Goal: Ask a question

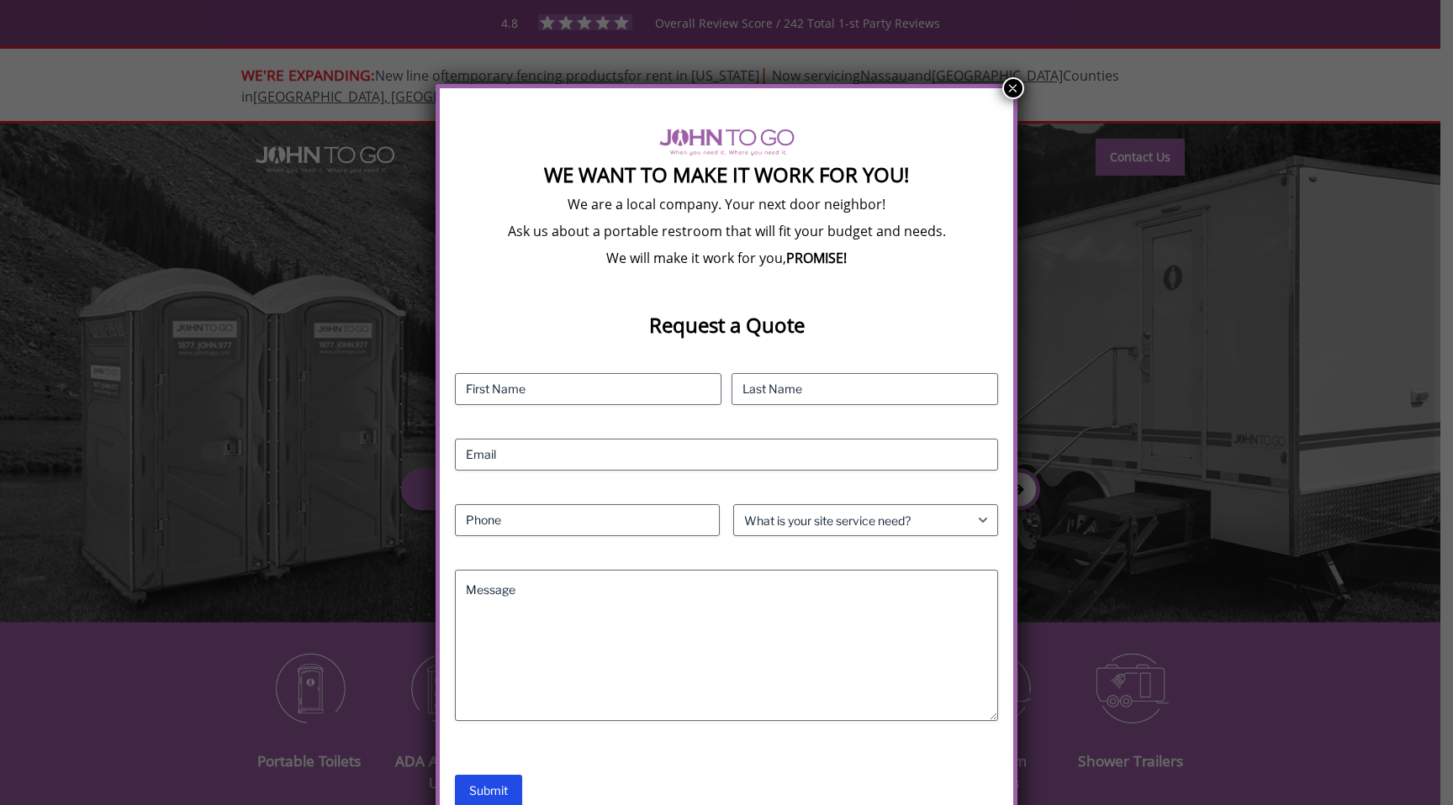
click at [1019, 86] on button "×" at bounding box center [1013, 88] width 22 height 22
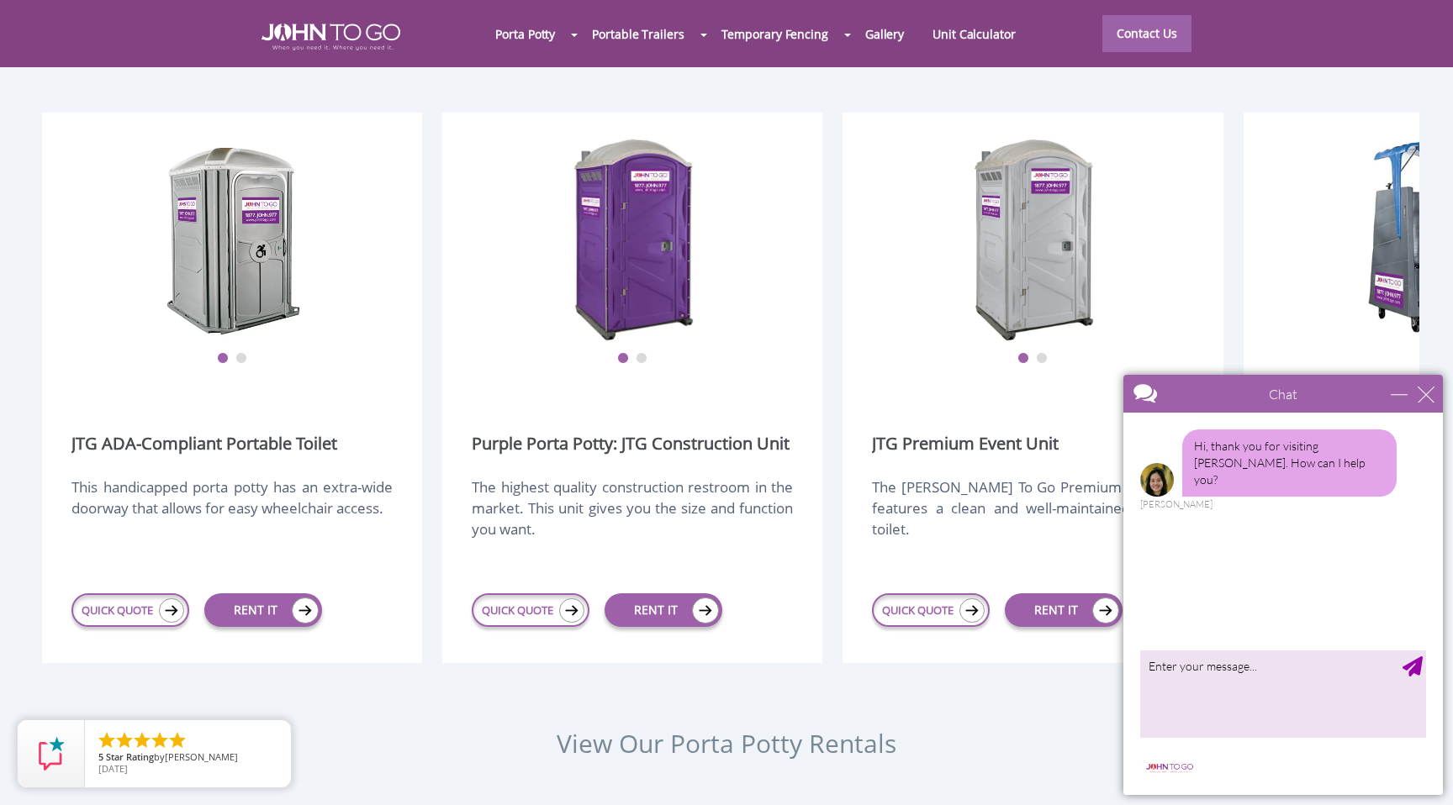
scroll to position [2146, 0]
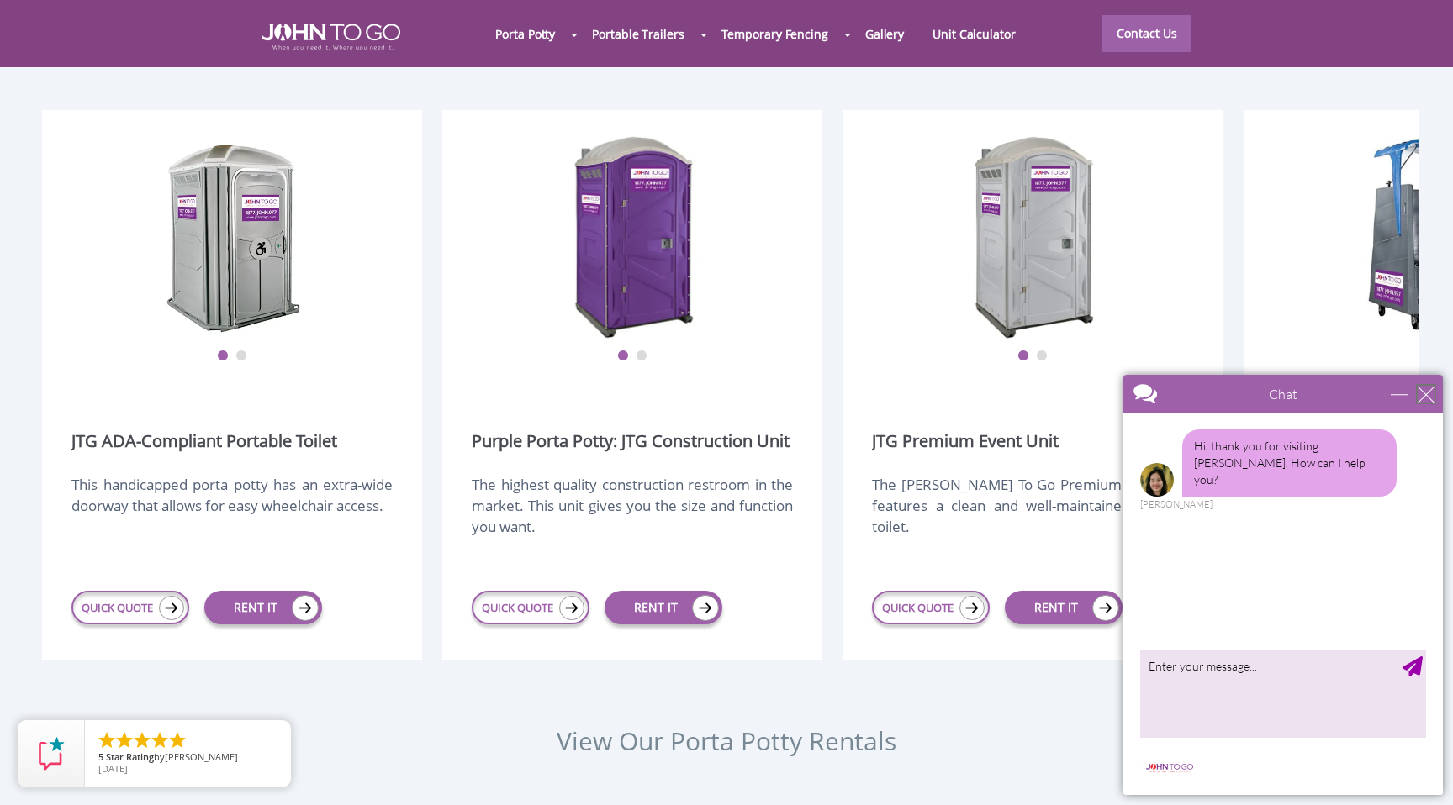
click at [1432, 399] on div "close" at bounding box center [1426, 394] width 17 height 17
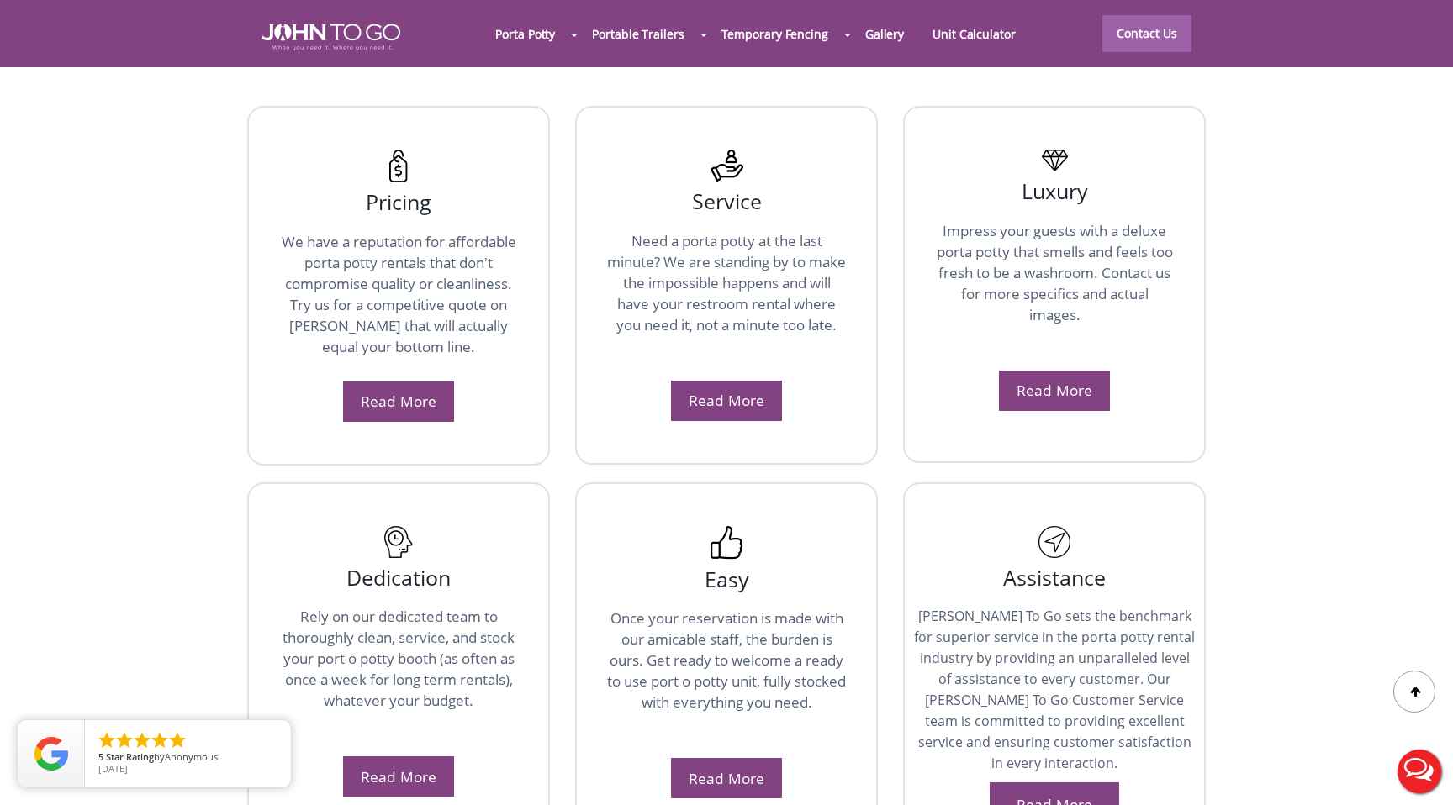
scroll to position [2086, 0]
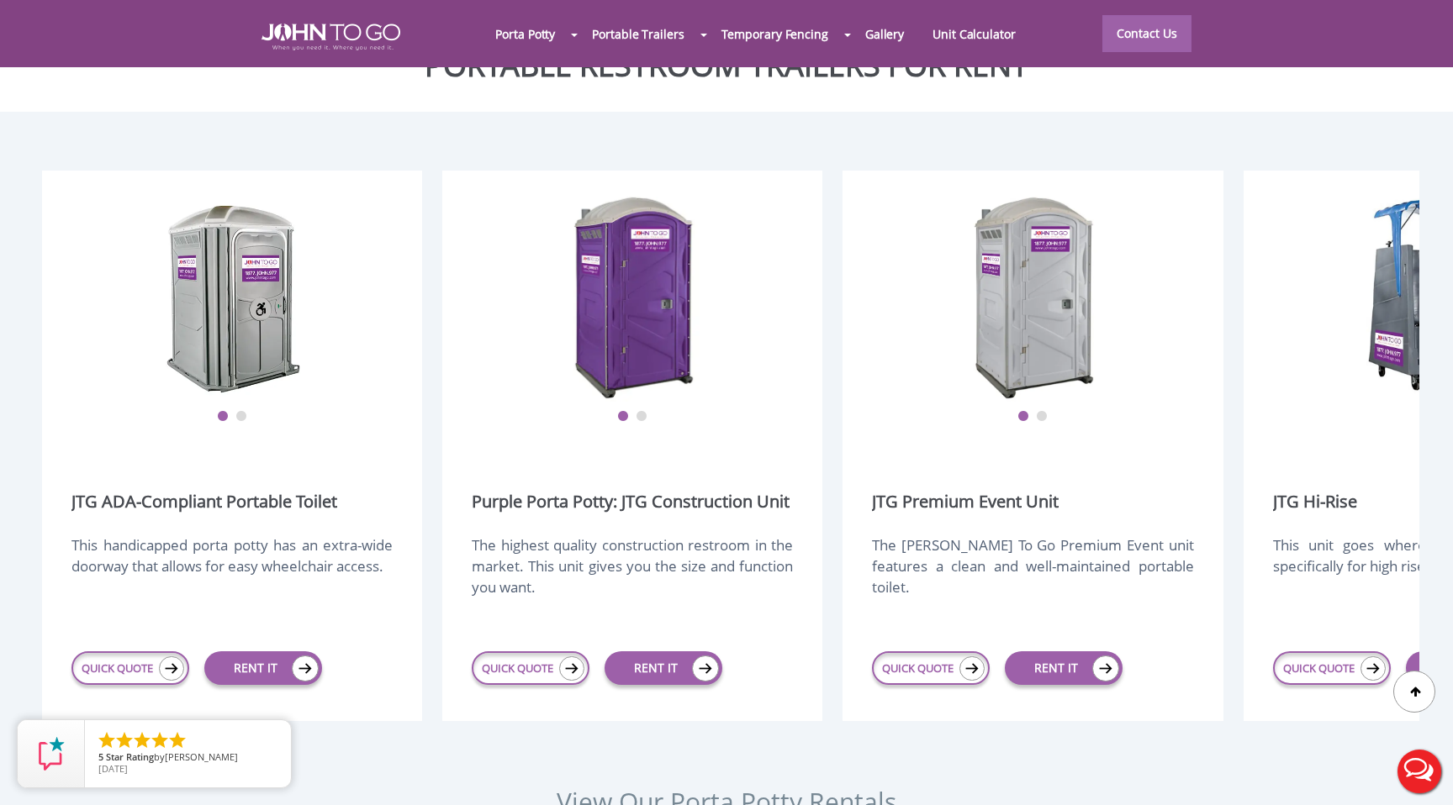
click at [1069, 276] on div at bounding box center [726, 402] width 1453 height 805
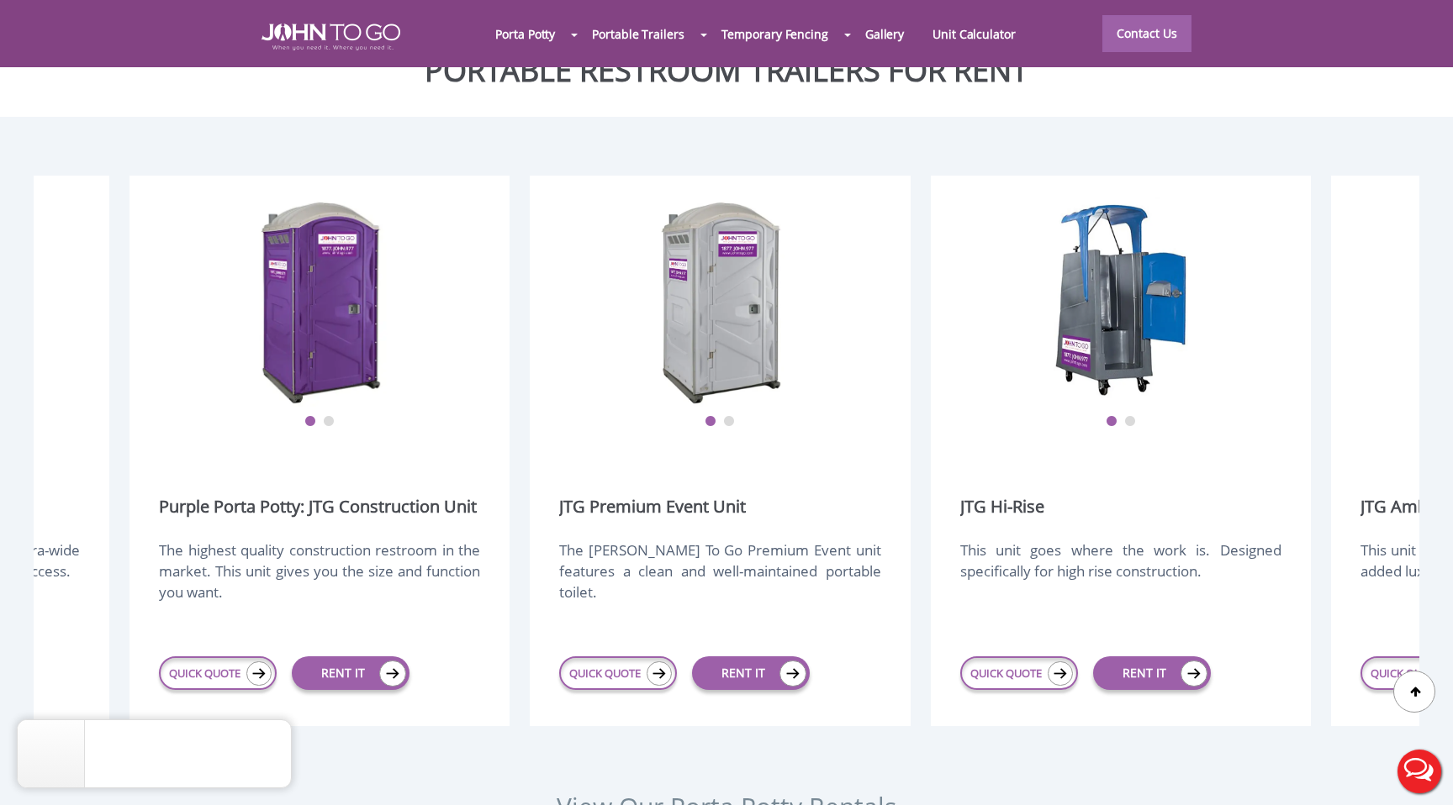
scroll to position [0, 295]
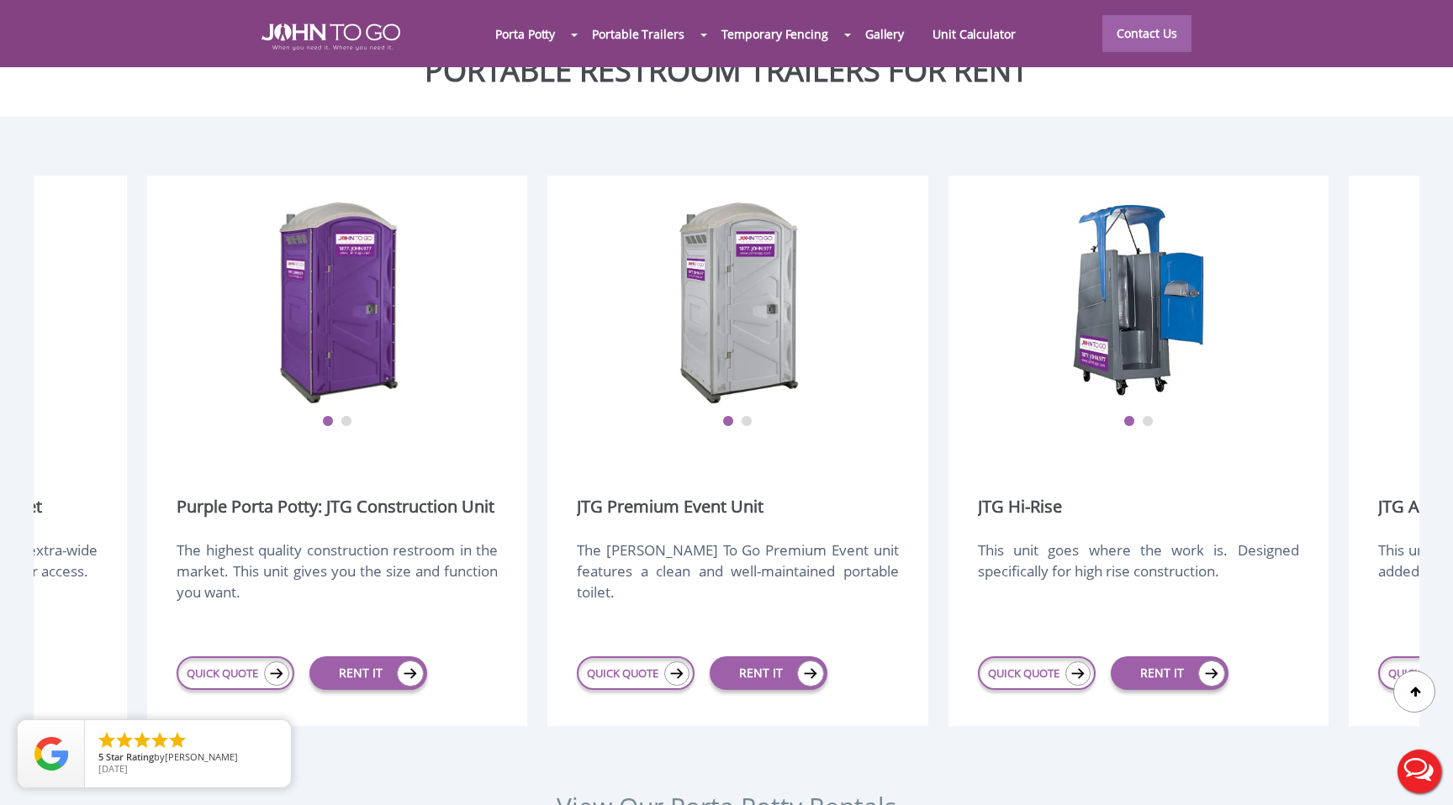
click at [773, 284] on img at bounding box center [738, 302] width 135 height 210
click at [744, 416] on button "2" at bounding box center [747, 422] width 12 height 12
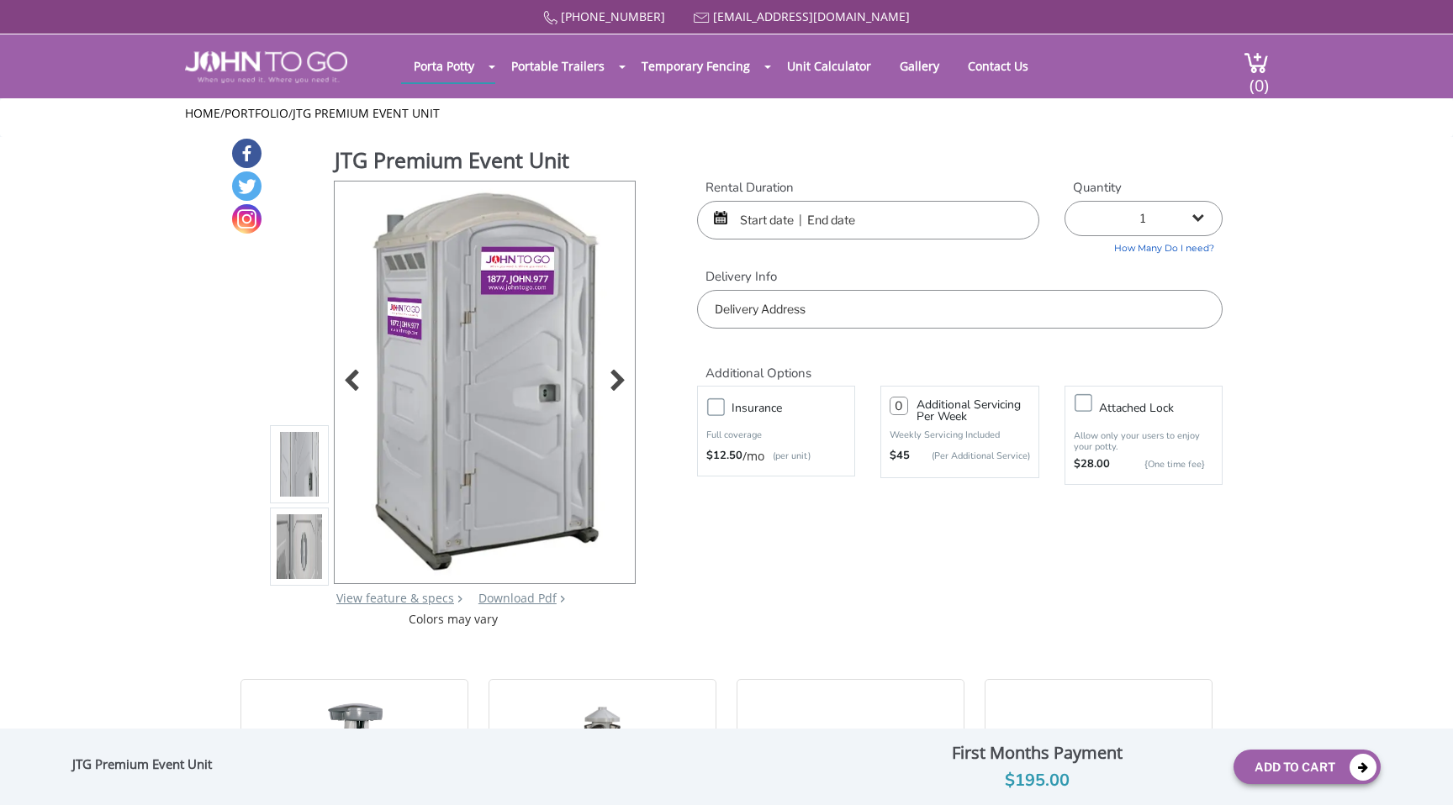
click at [624, 389] on div at bounding box center [613, 383] width 24 height 24
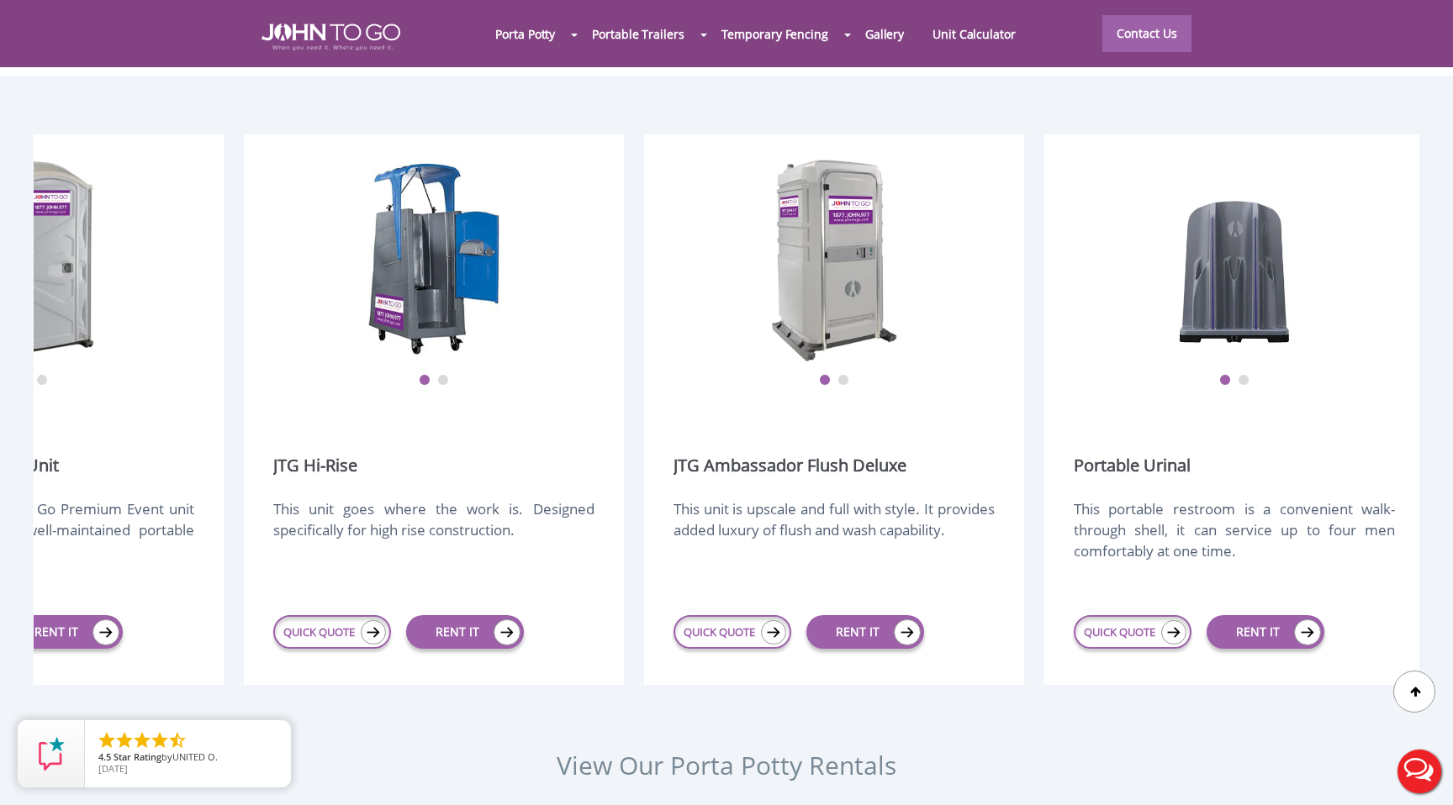
scroll to position [0, 921]
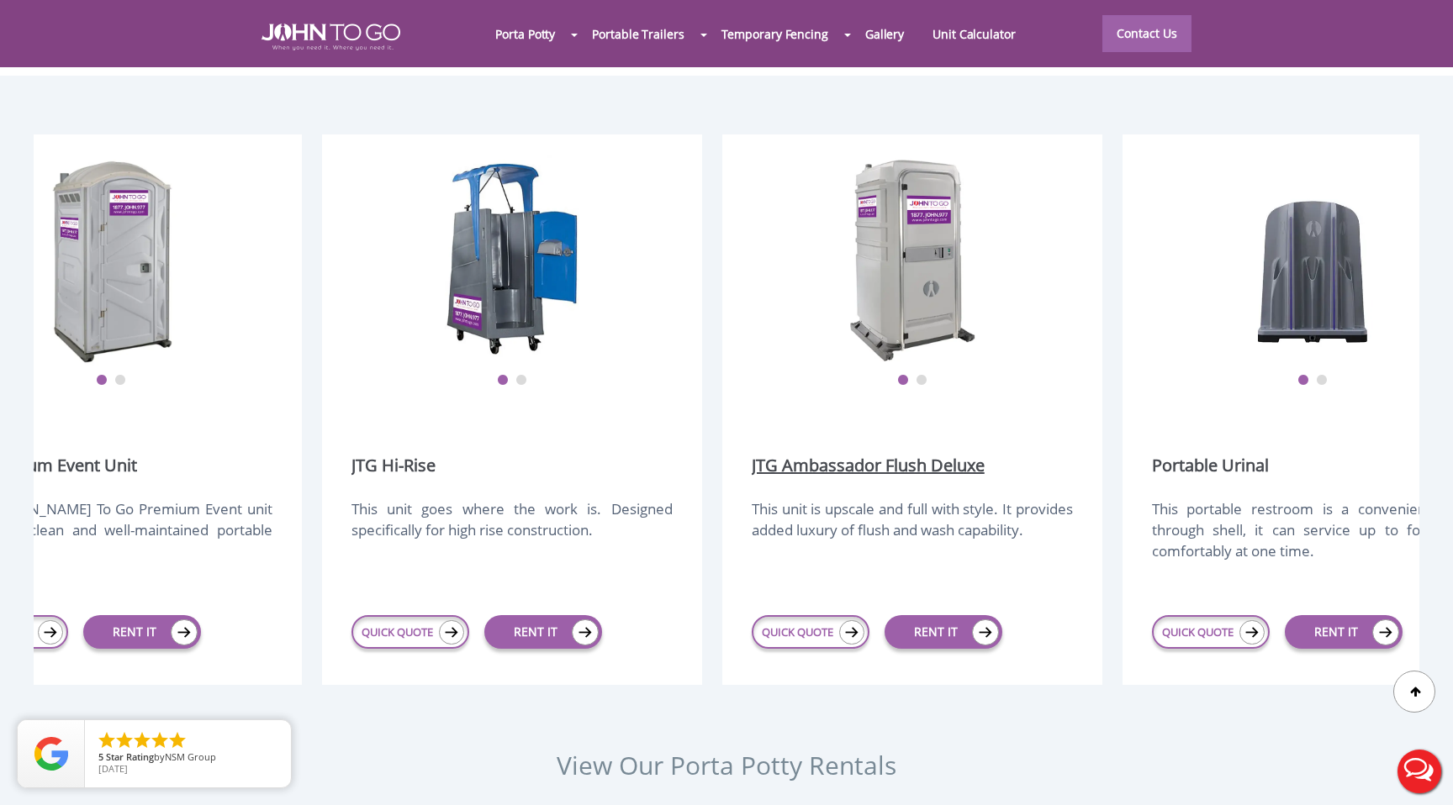
click at [857, 454] on link "JTG Ambassador Flush Deluxe" at bounding box center [868, 466] width 233 height 24
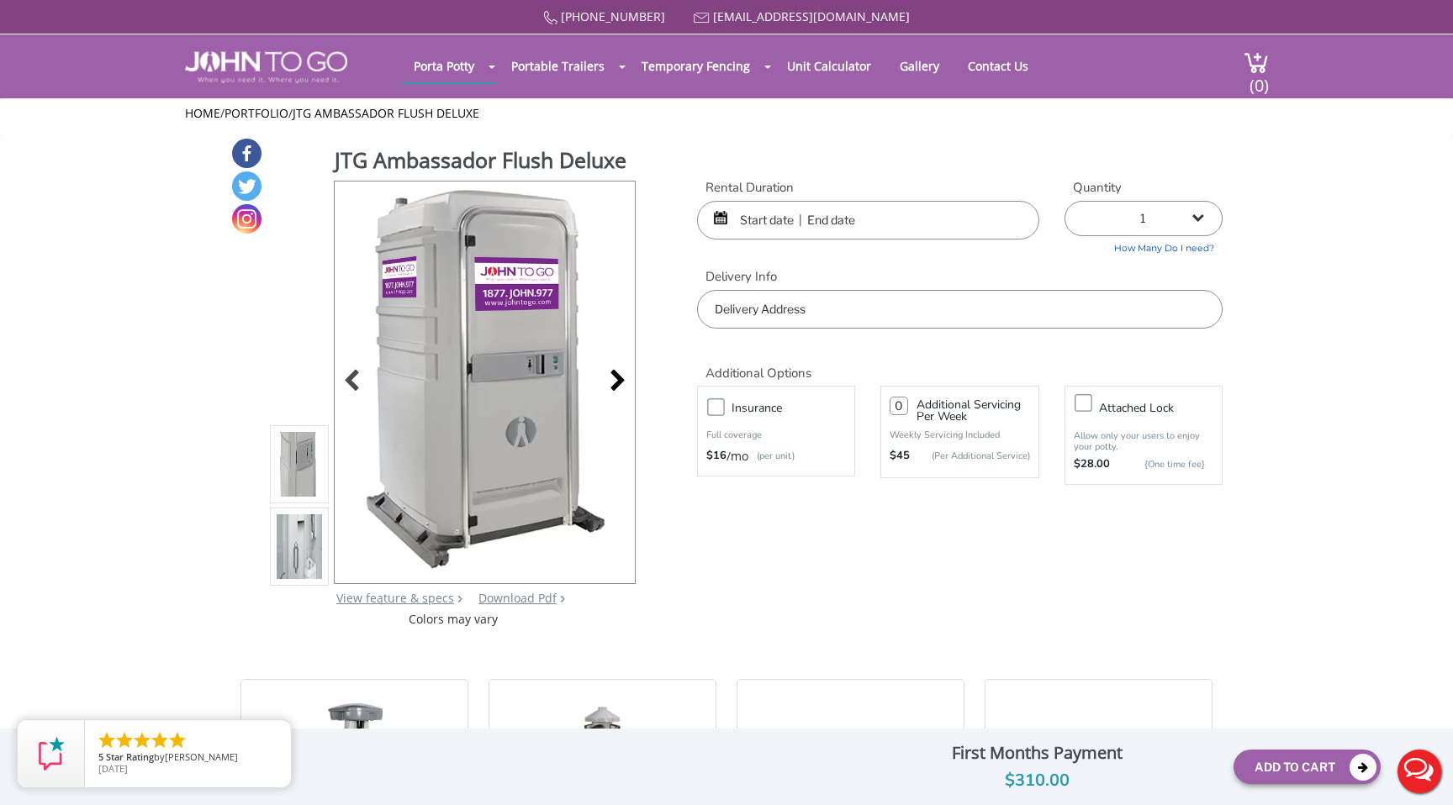
click at [618, 392] on div at bounding box center [613, 383] width 24 height 24
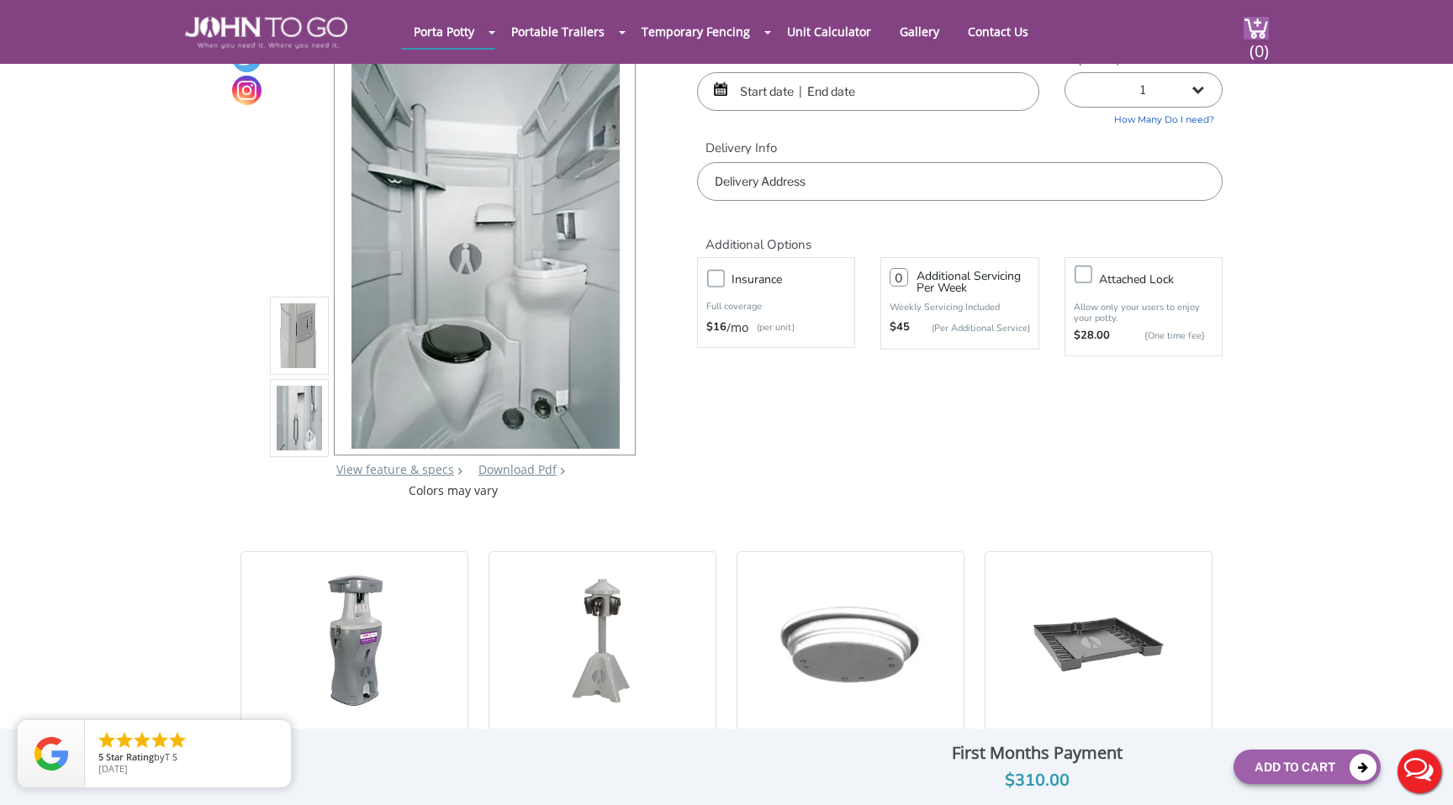
scroll to position [66, 0]
click at [621, 261] on div at bounding box center [613, 252] width 24 height 24
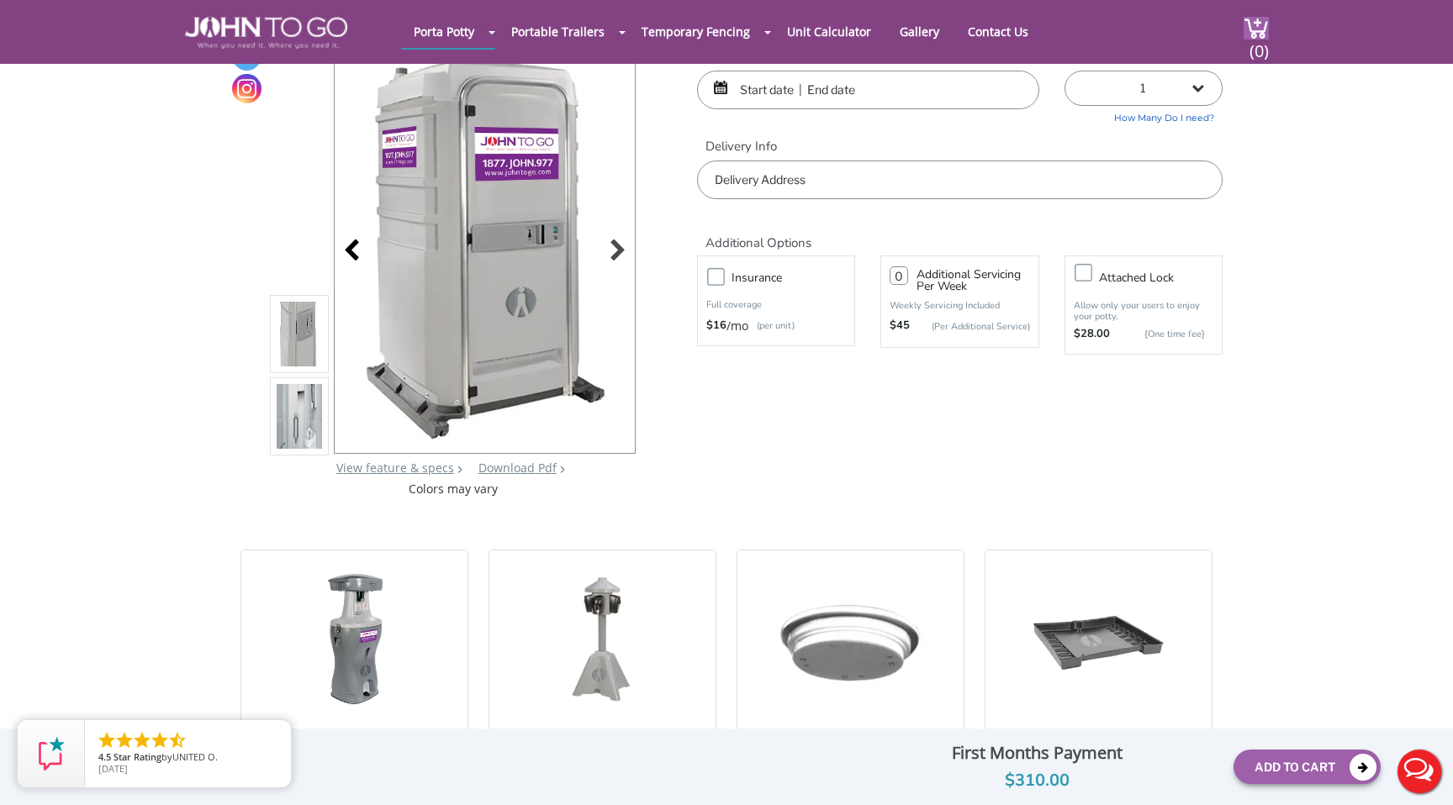
click at [363, 253] on div at bounding box center [357, 252] width 24 height 24
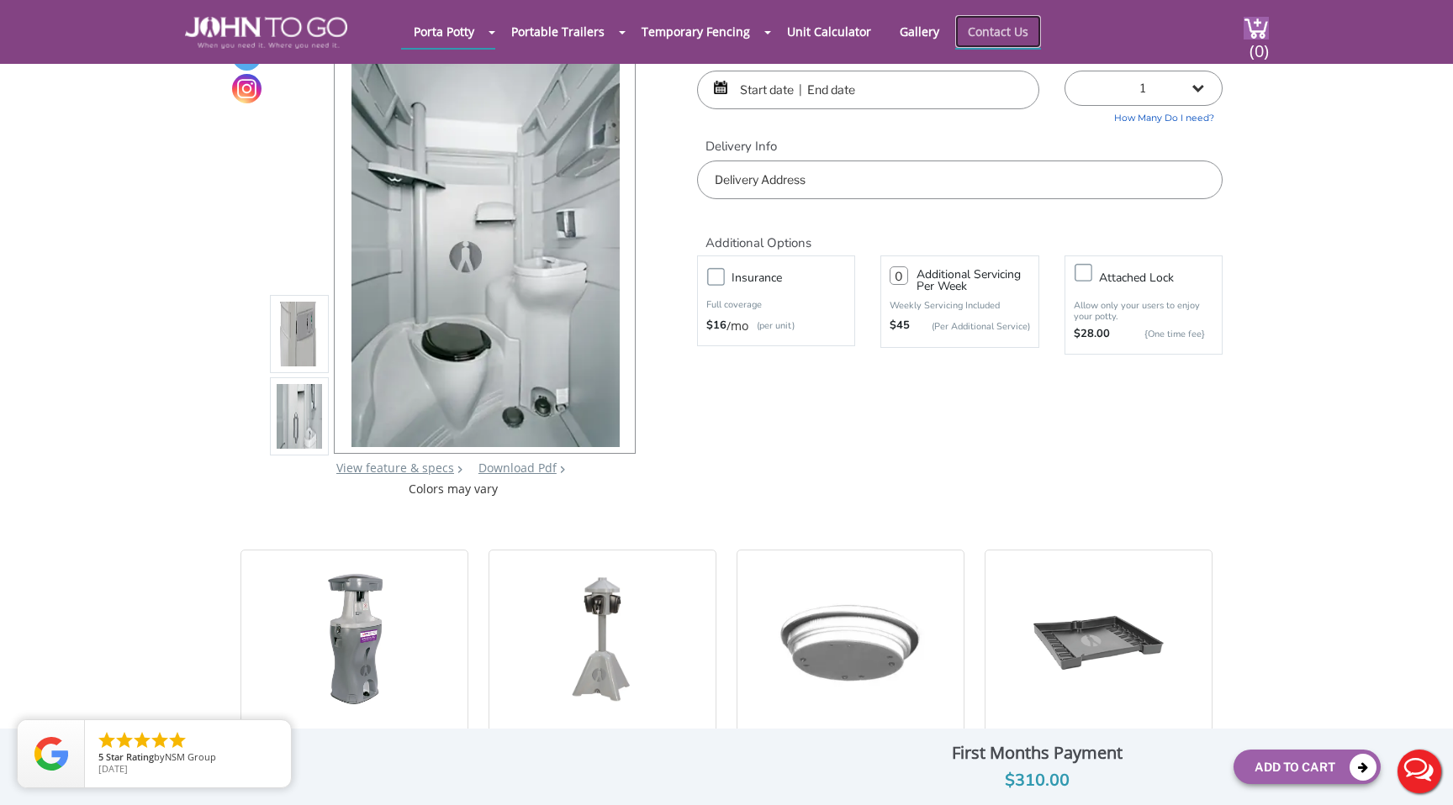
click at [1006, 28] on link "Contact Us" at bounding box center [998, 31] width 86 height 33
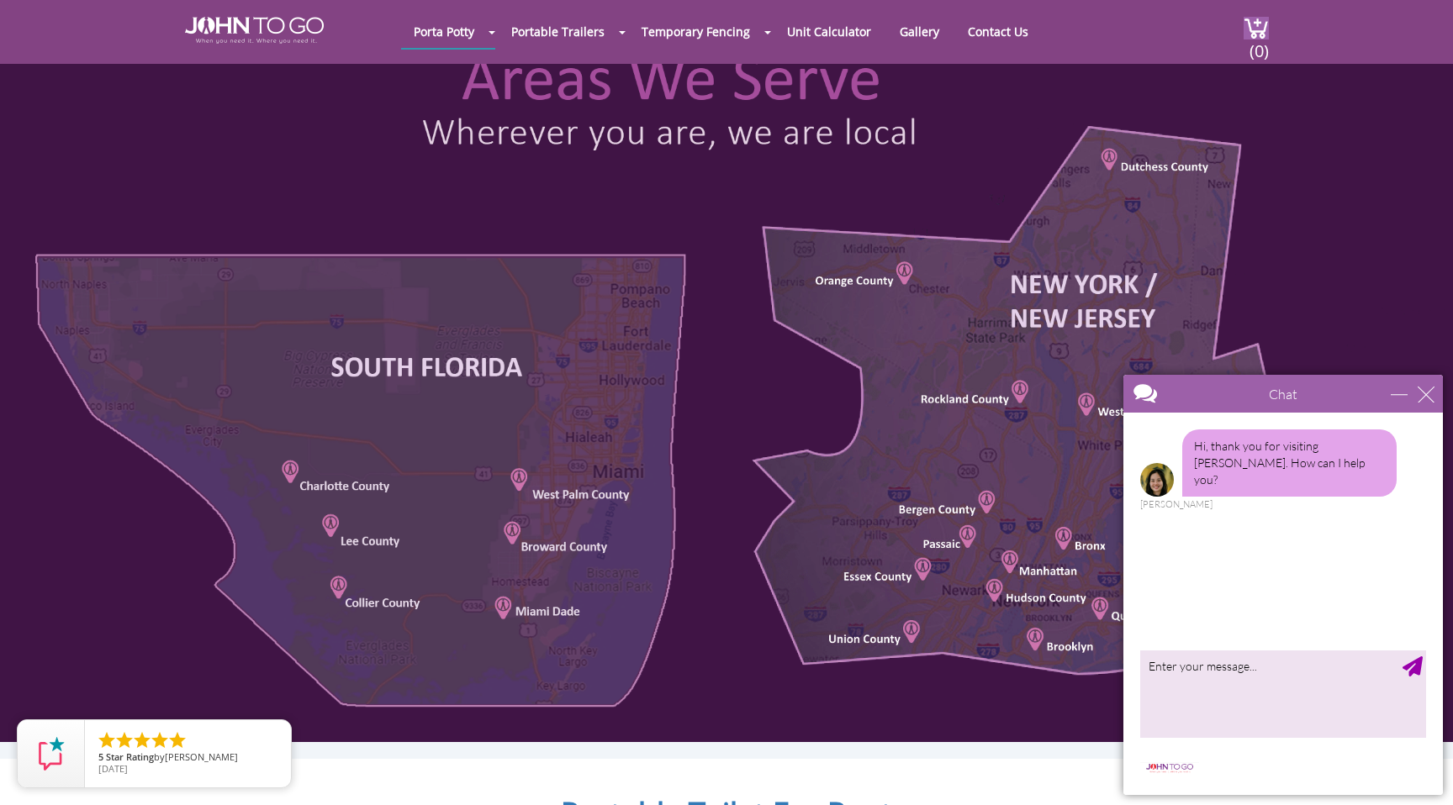
scroll to position [747, 0]
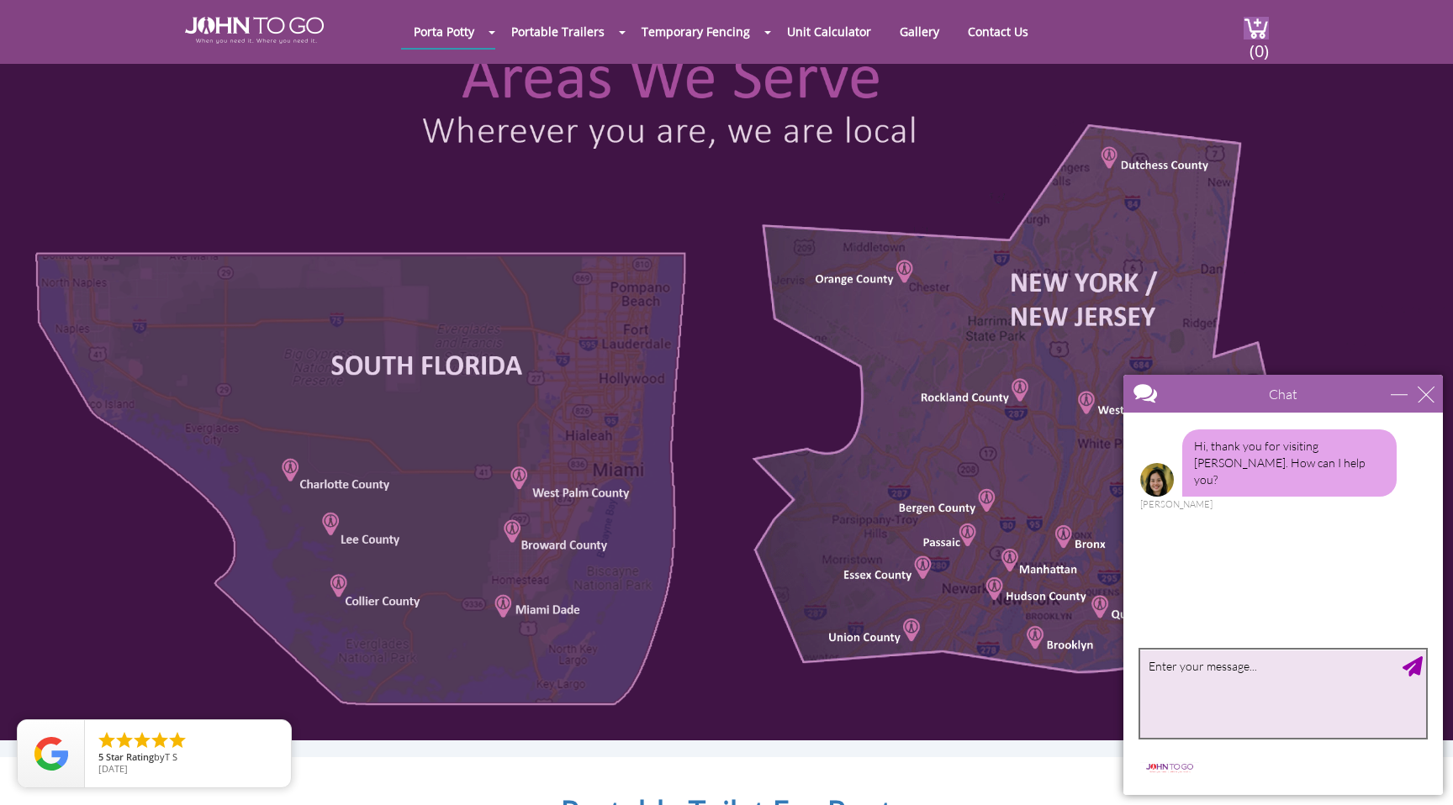
click at [1193, 674] on textarea "type your message" at bounding box center [1283, 694] width 286 height 88
type textarea "I need to pay my bill but I cant log in"
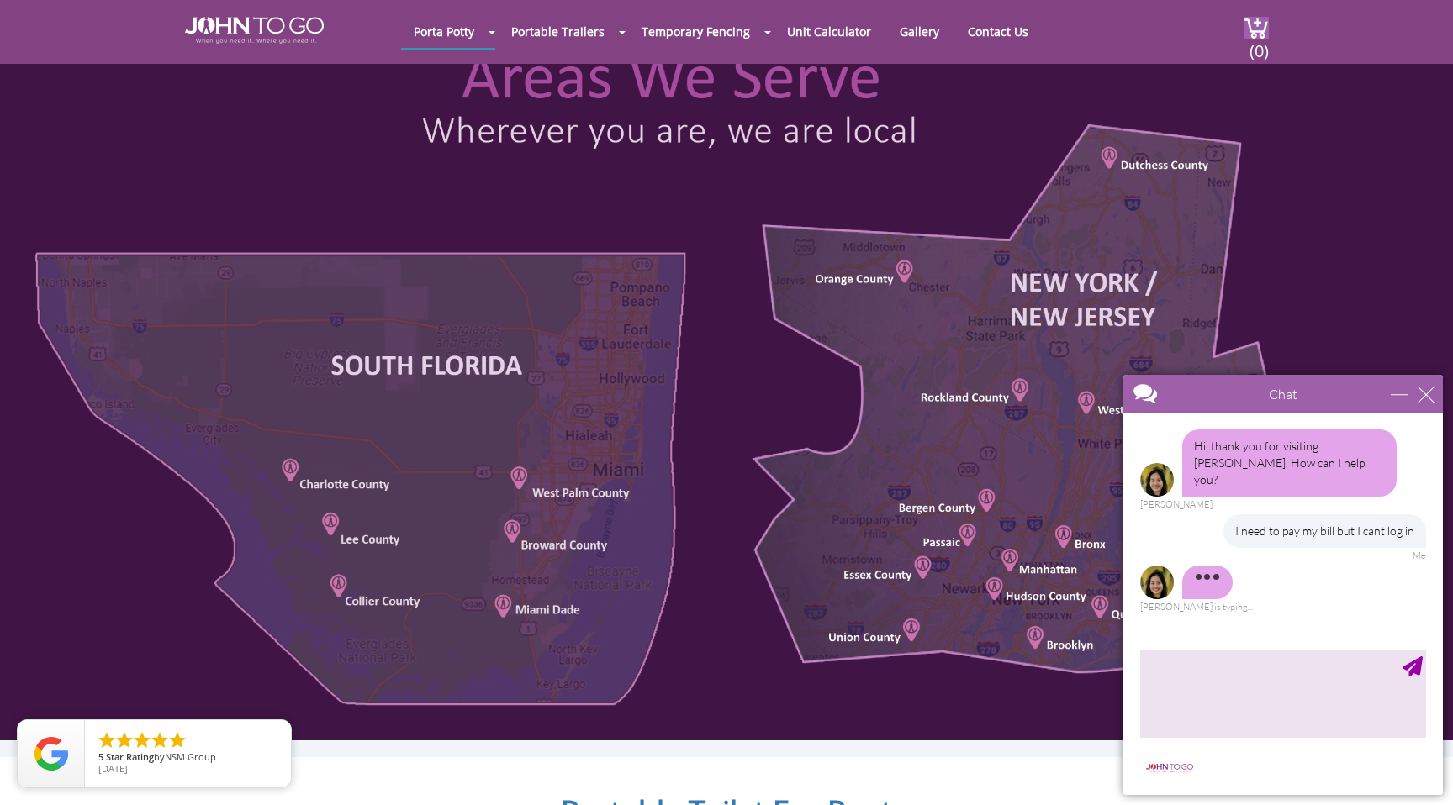
click at [417, 439] on div at bounding box center [726, 377] width 1453 height 726
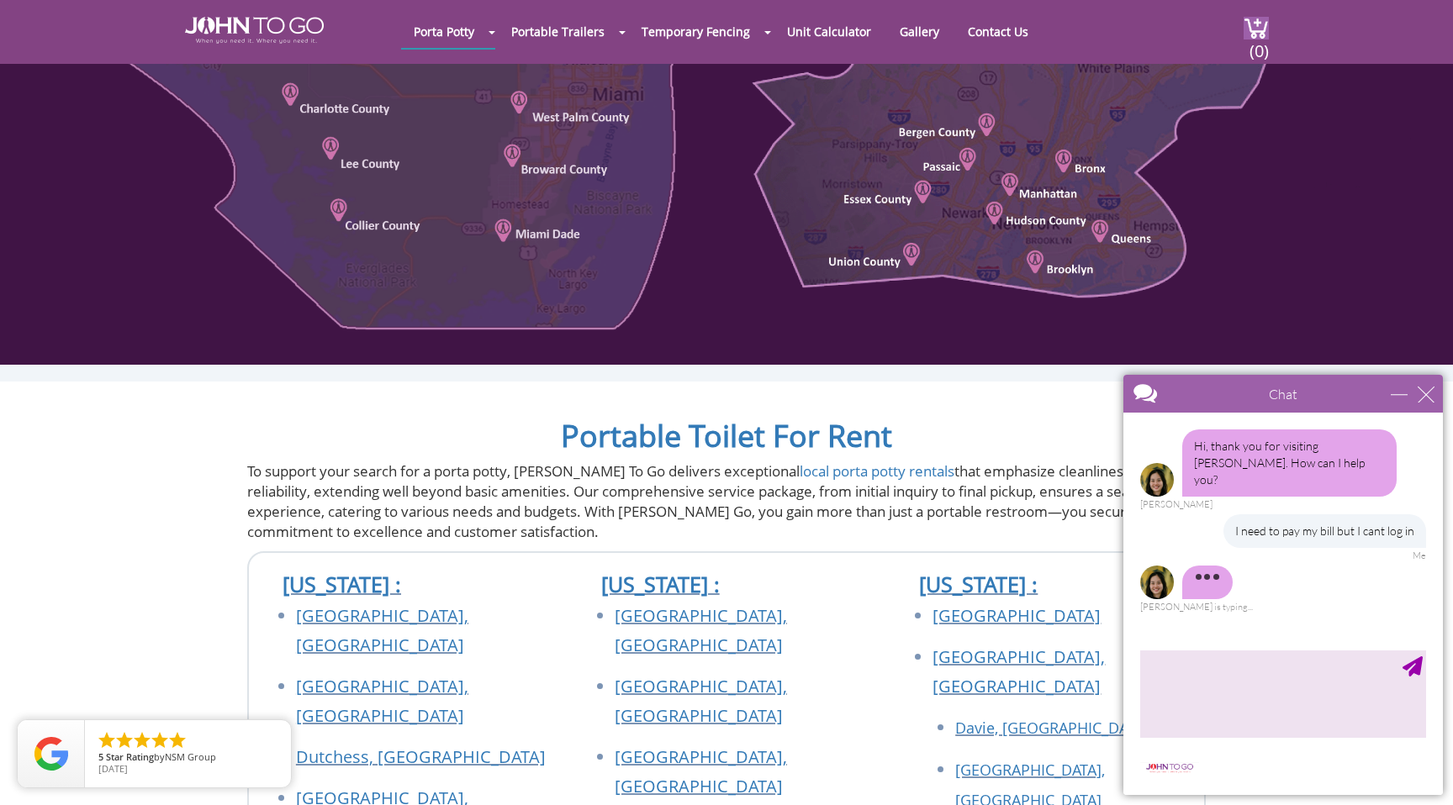
scroll to position [1232, 0]
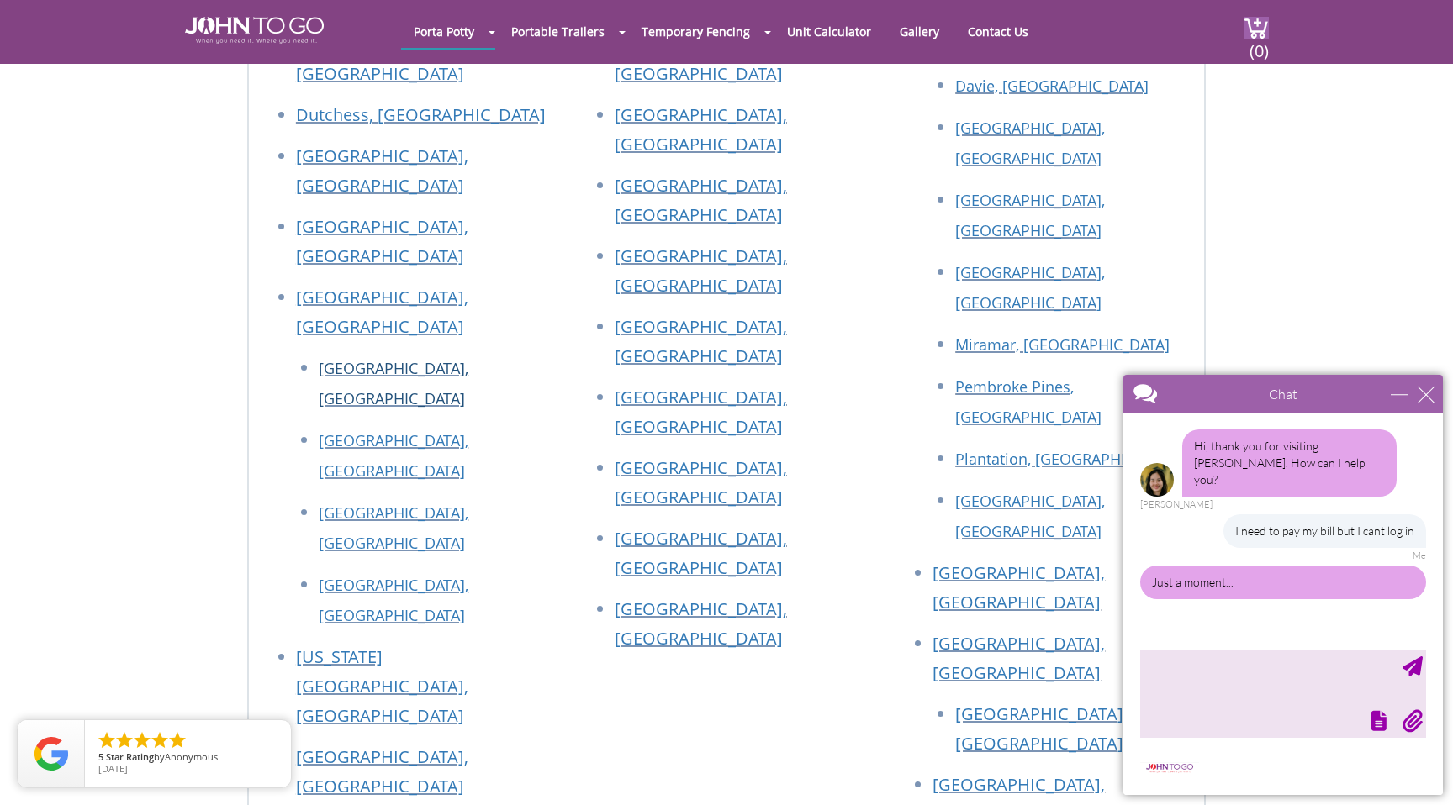
scroll to position [1919, 0]
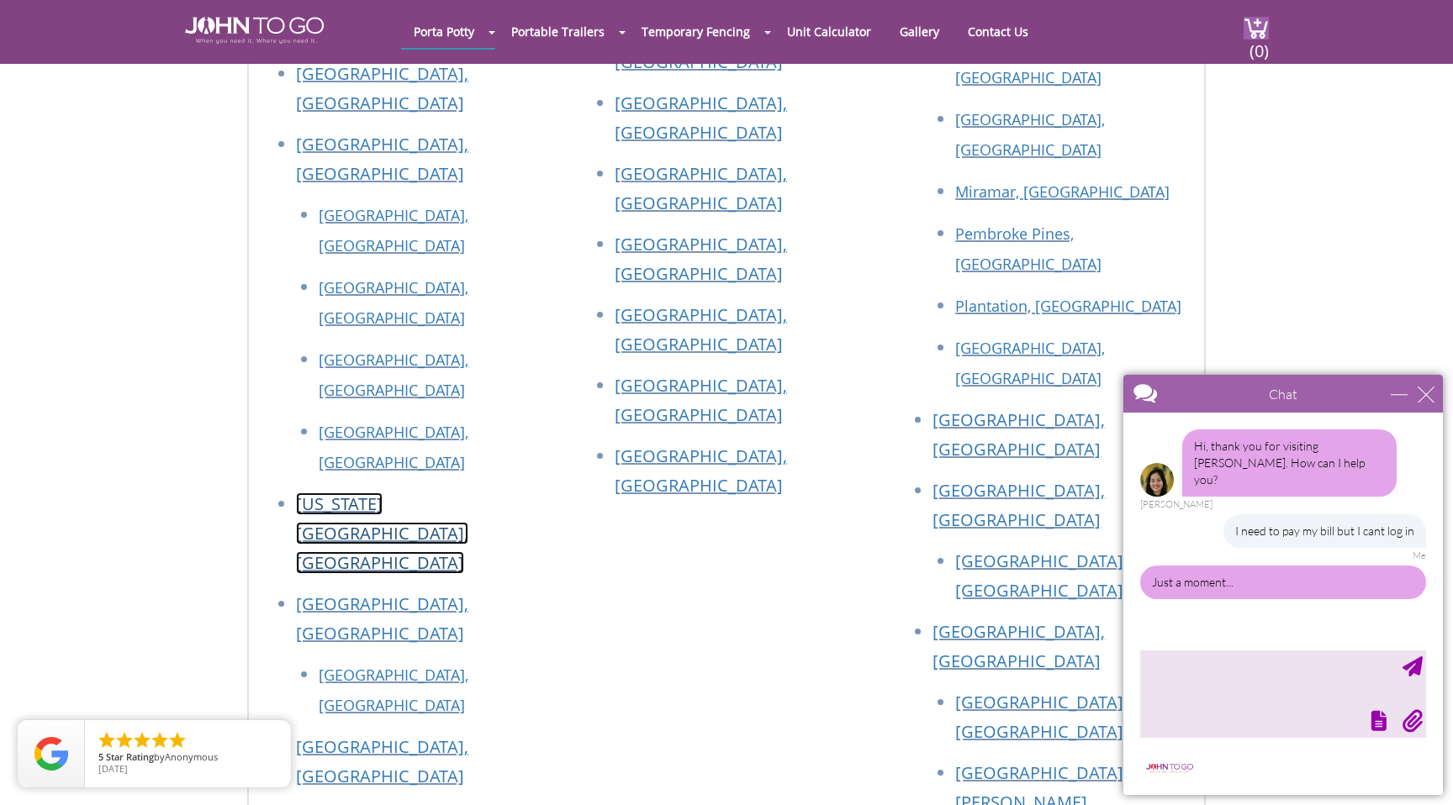
click at [354, 510] on link "[US_STATE][GEOGRAPHIC_DATA], [GEOGRAPHIC_DATA]" at bounding box center [382, 534] width 172 height 82
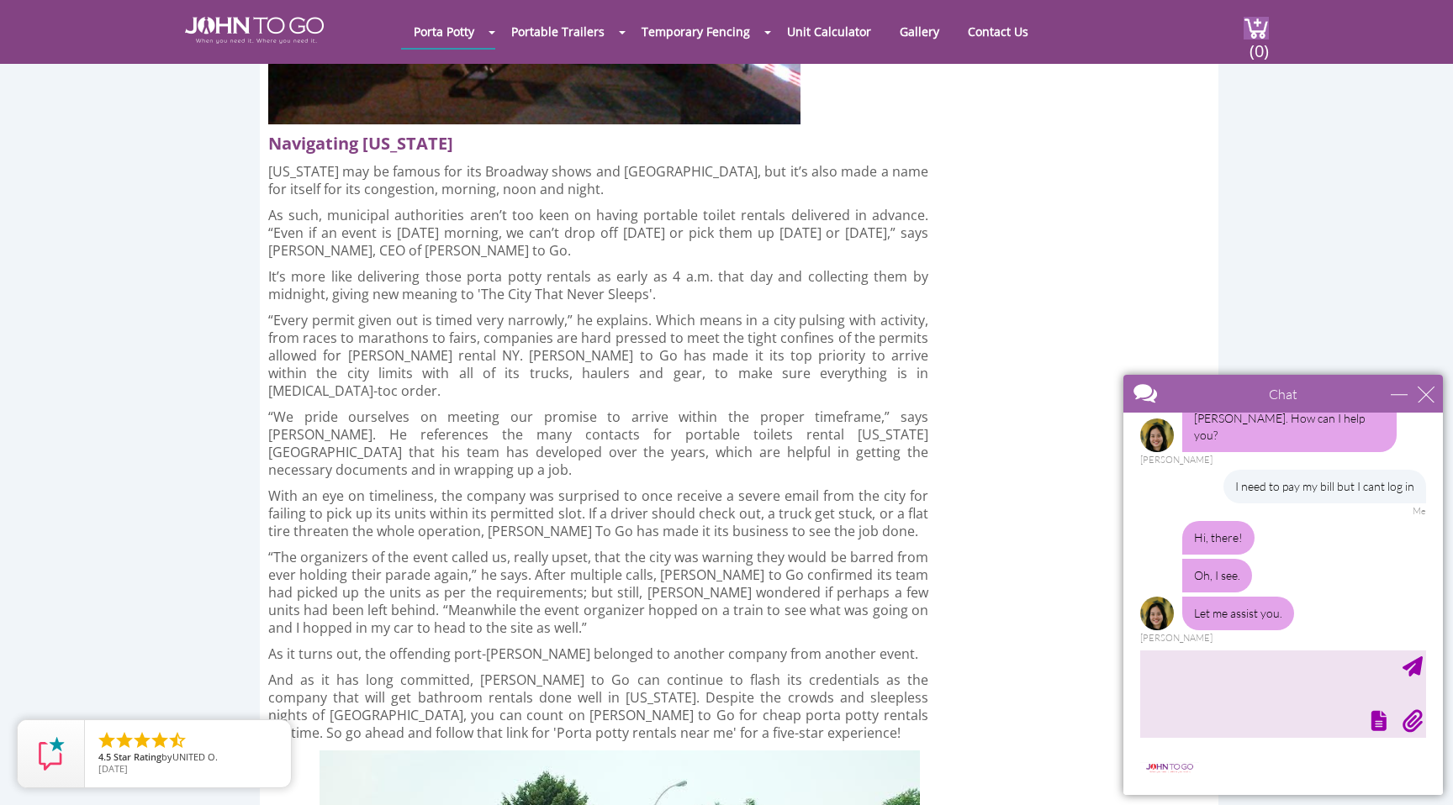
scroll to position [82, 0]
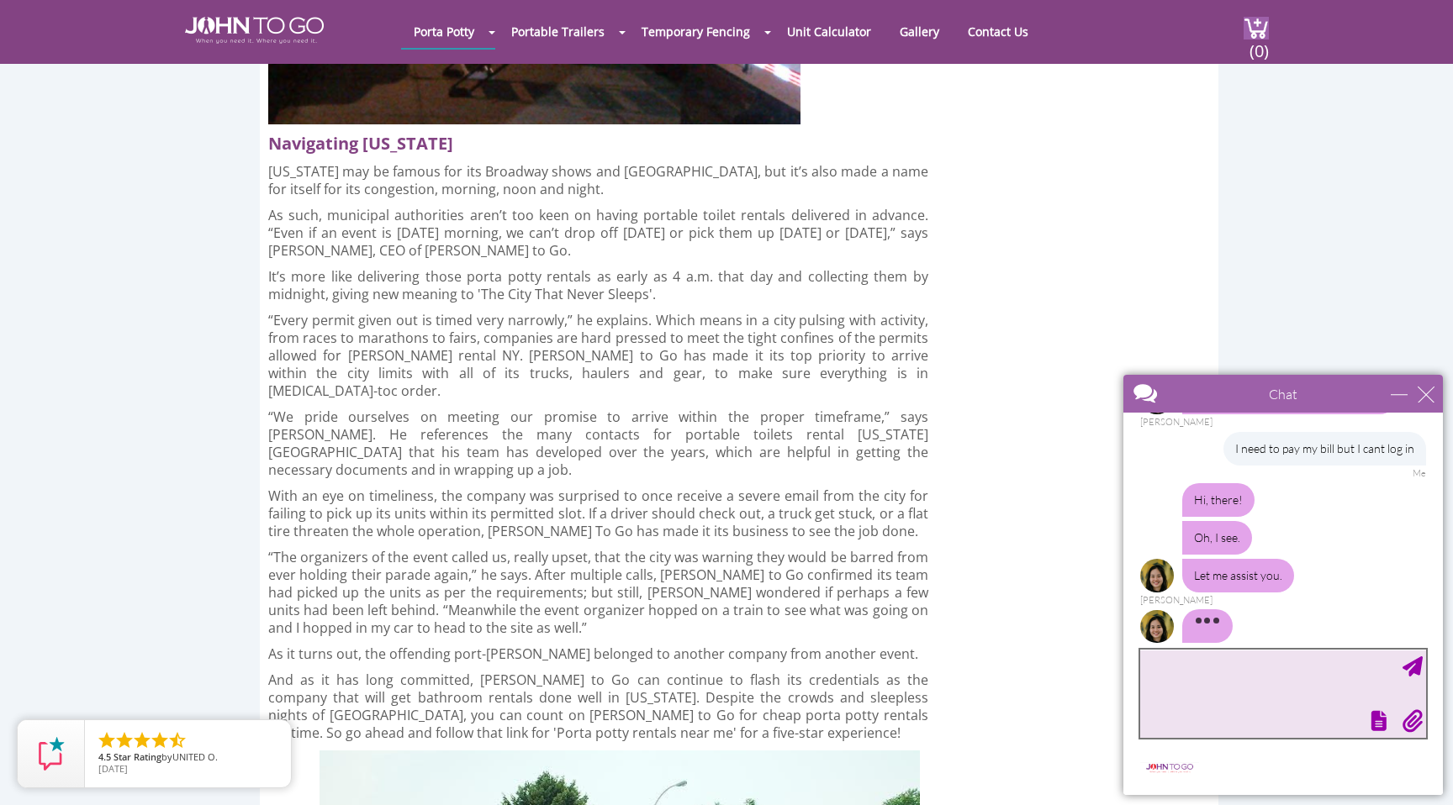
click at [1196, 675] on textarea "type your message" at bounding box center [1283, 694] width 286 height 88
type textarea "are you a real person"
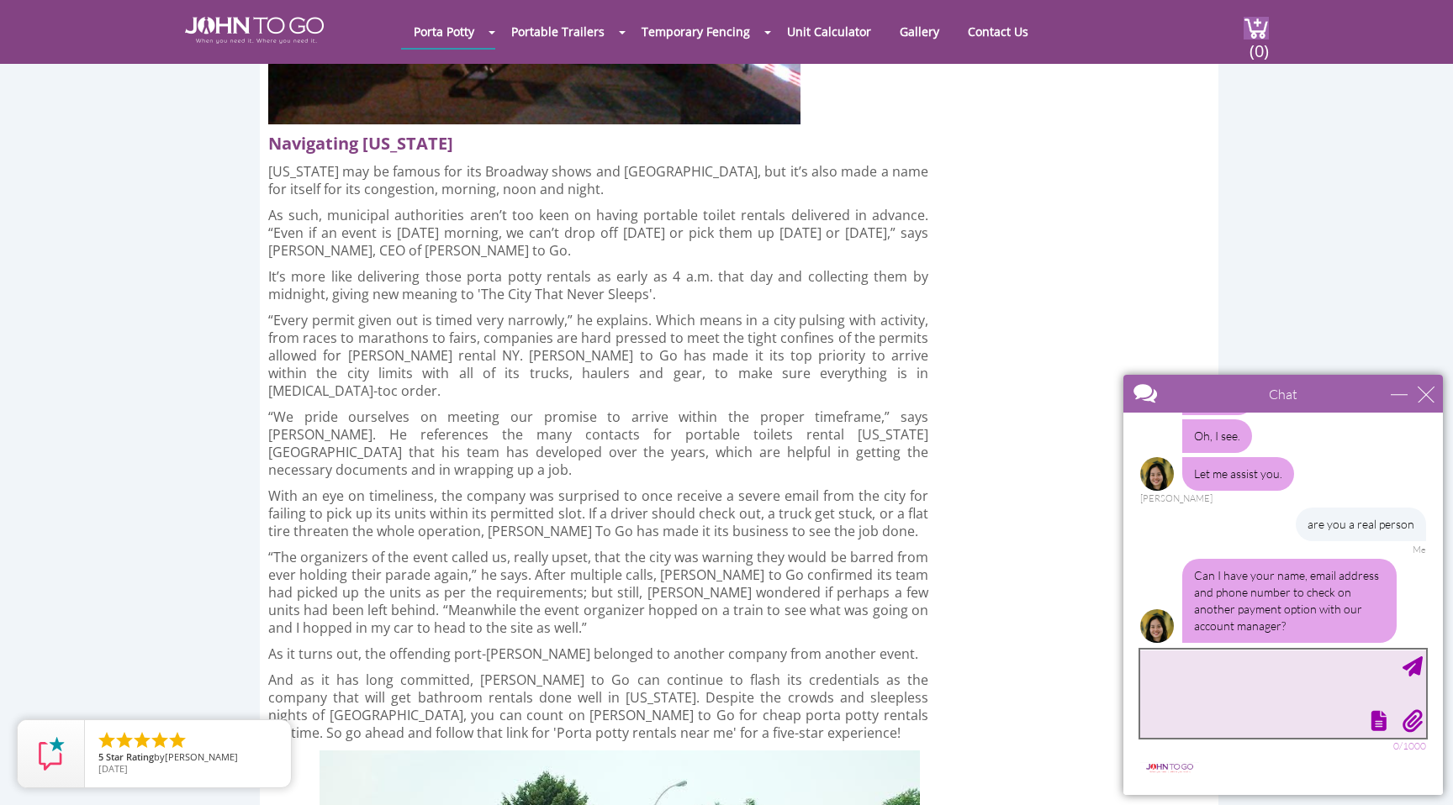
scroll to position [235, 0]
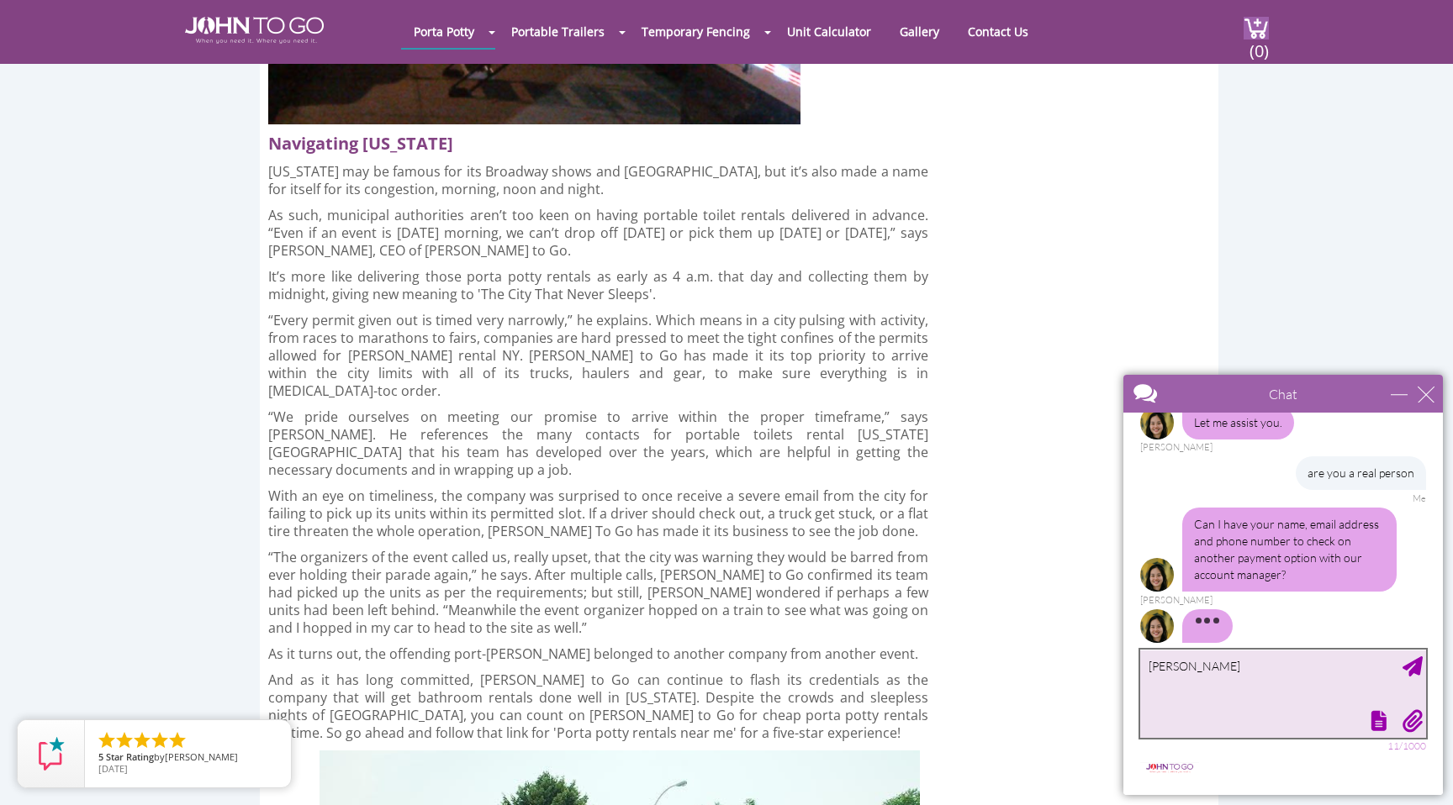
type textarea "[PERSON_NAME]"
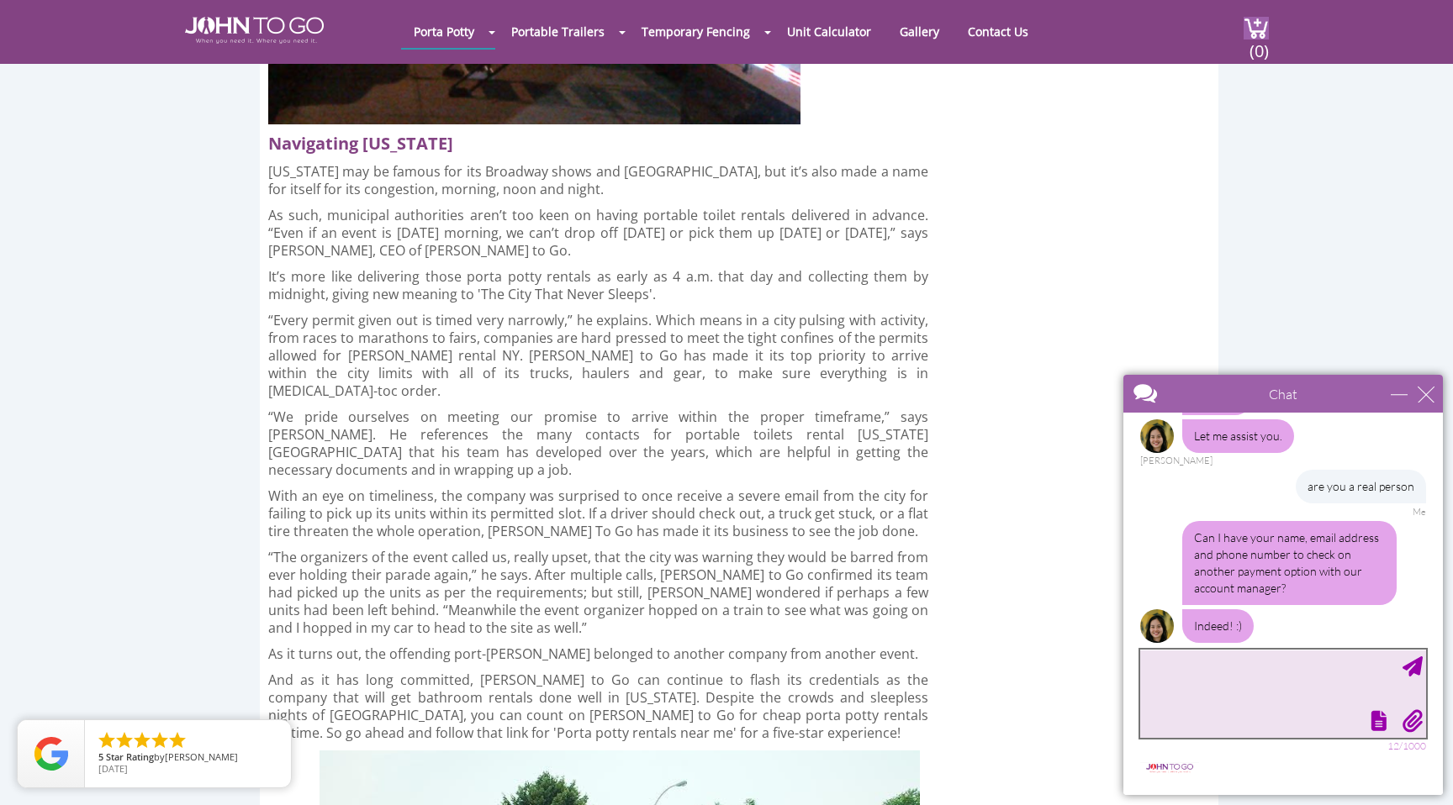
scroll to position [273, 0]
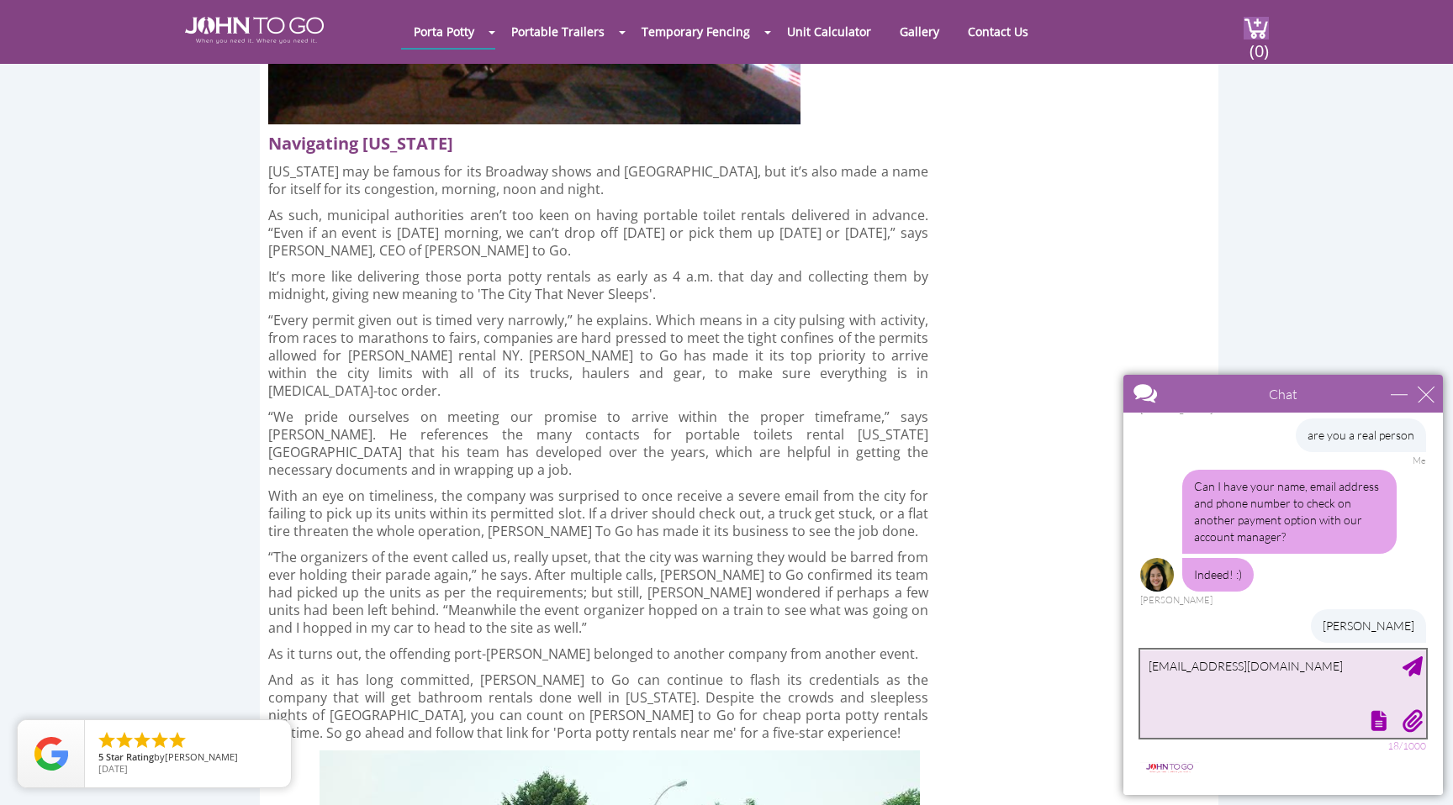
type textarea "[EMAIL_ADDRESS][DOMAIN_NAME]"
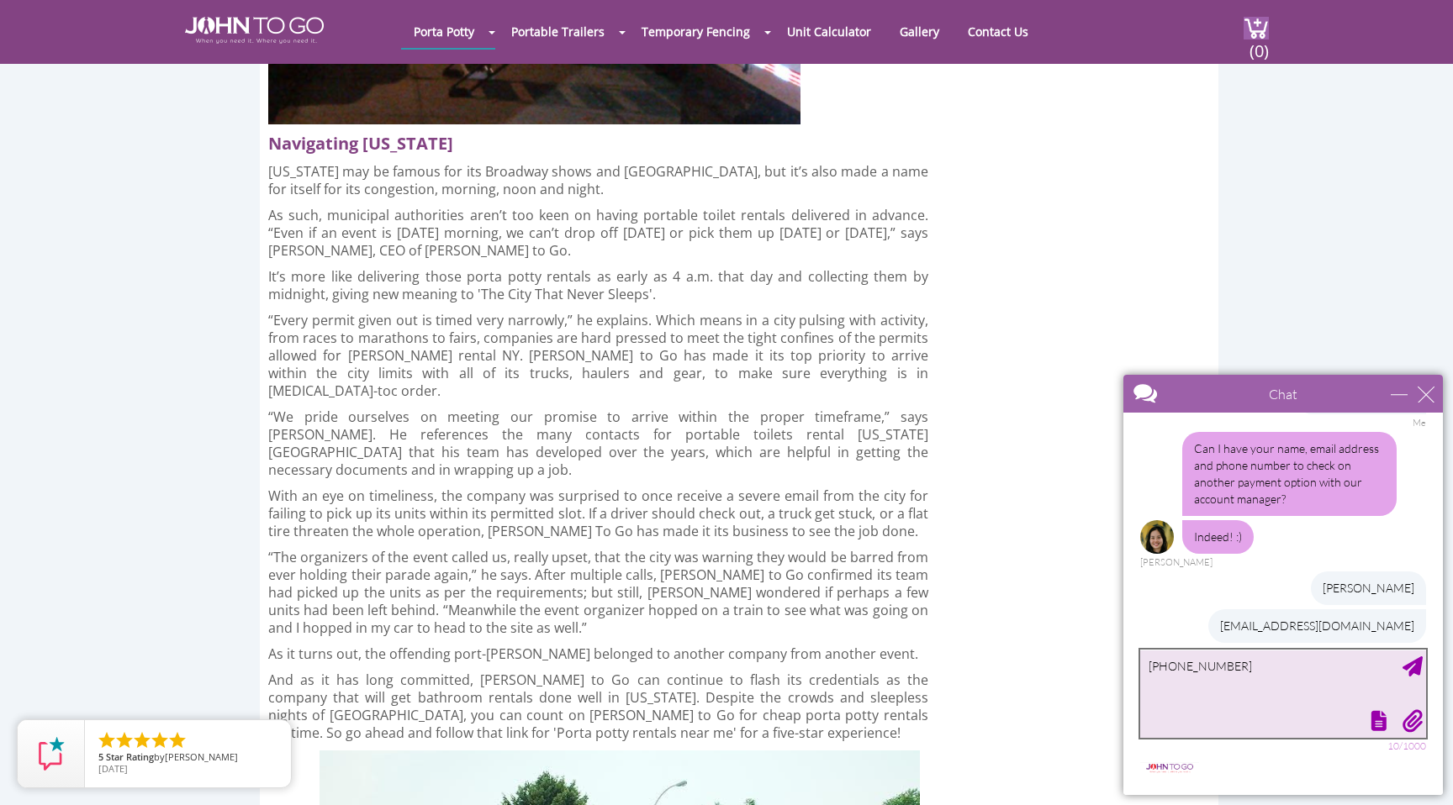
type textarea "[PHONE_NUMBER]"
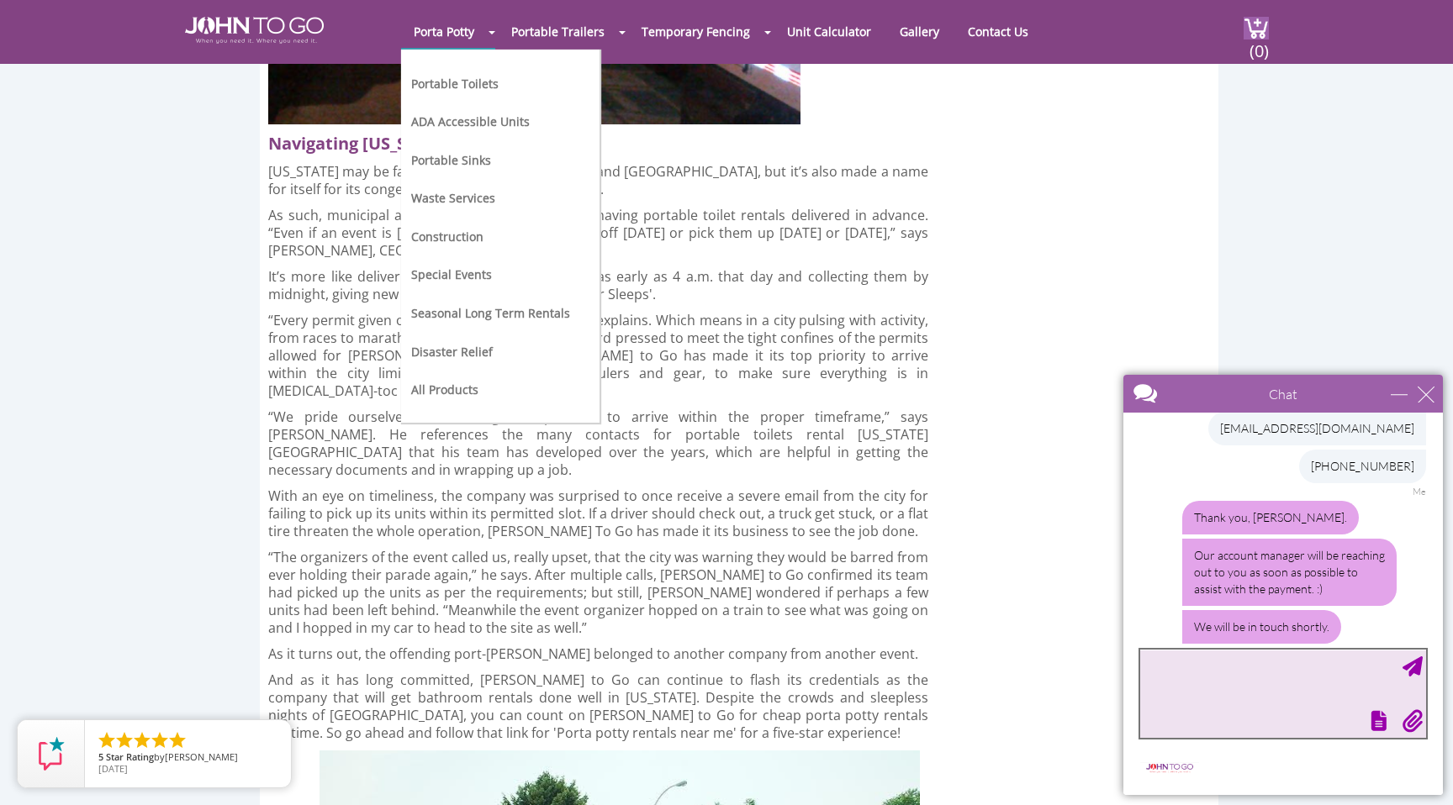
scroll to position [563, 0]
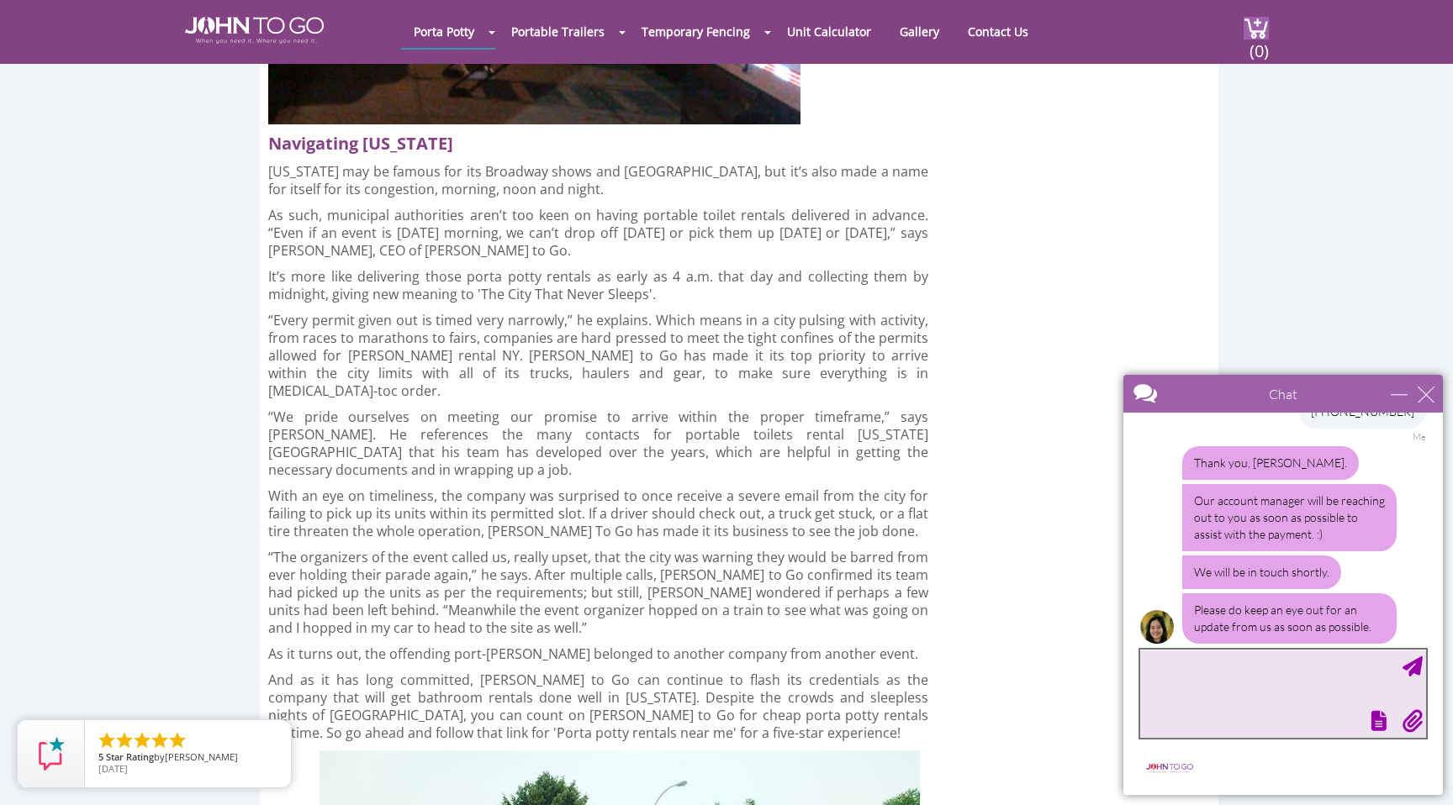
click at [1224, 672] on textarea "type your message" at bounding box center [1283, 694] width 286 height 88
type textarea "o"
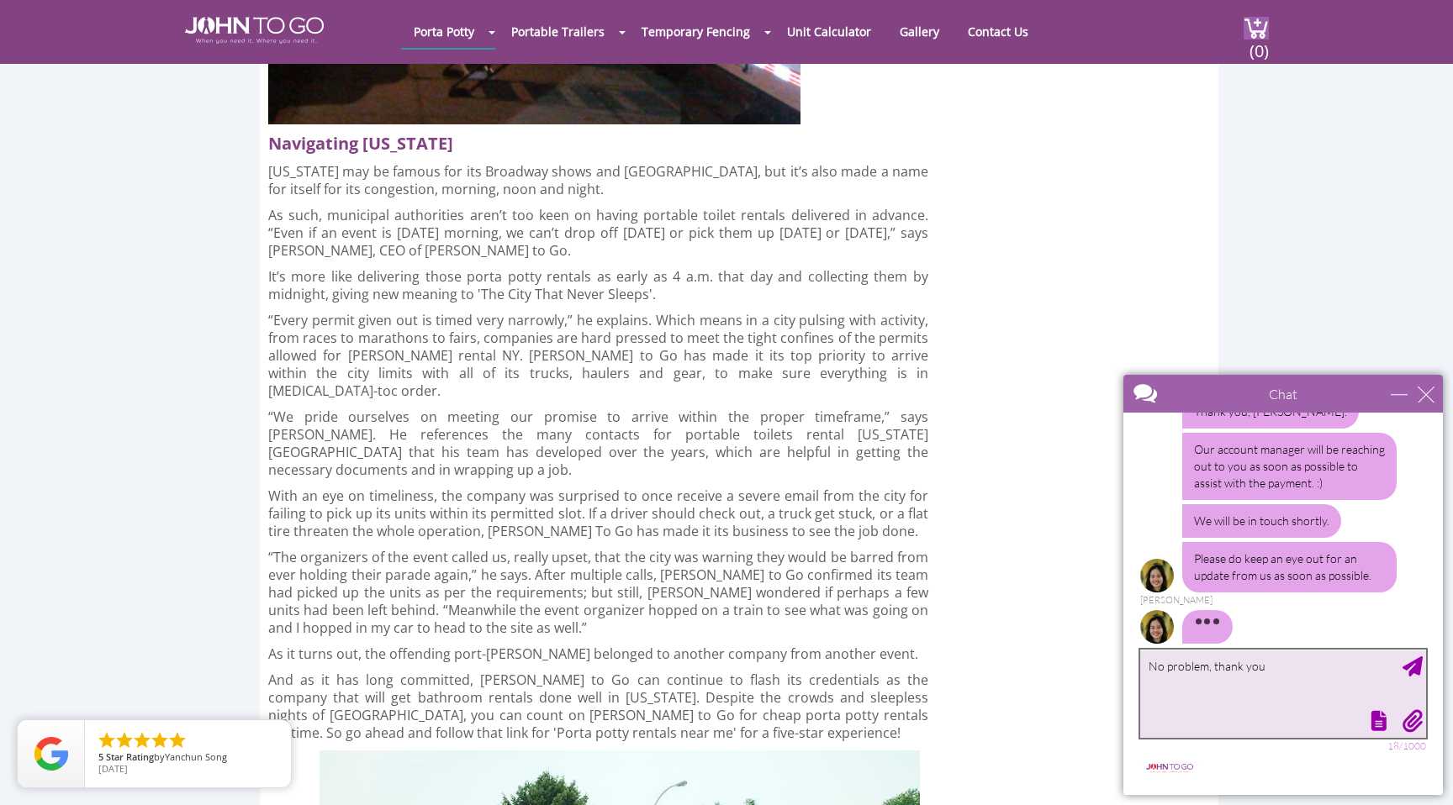
type textarea "No problem, thank you"
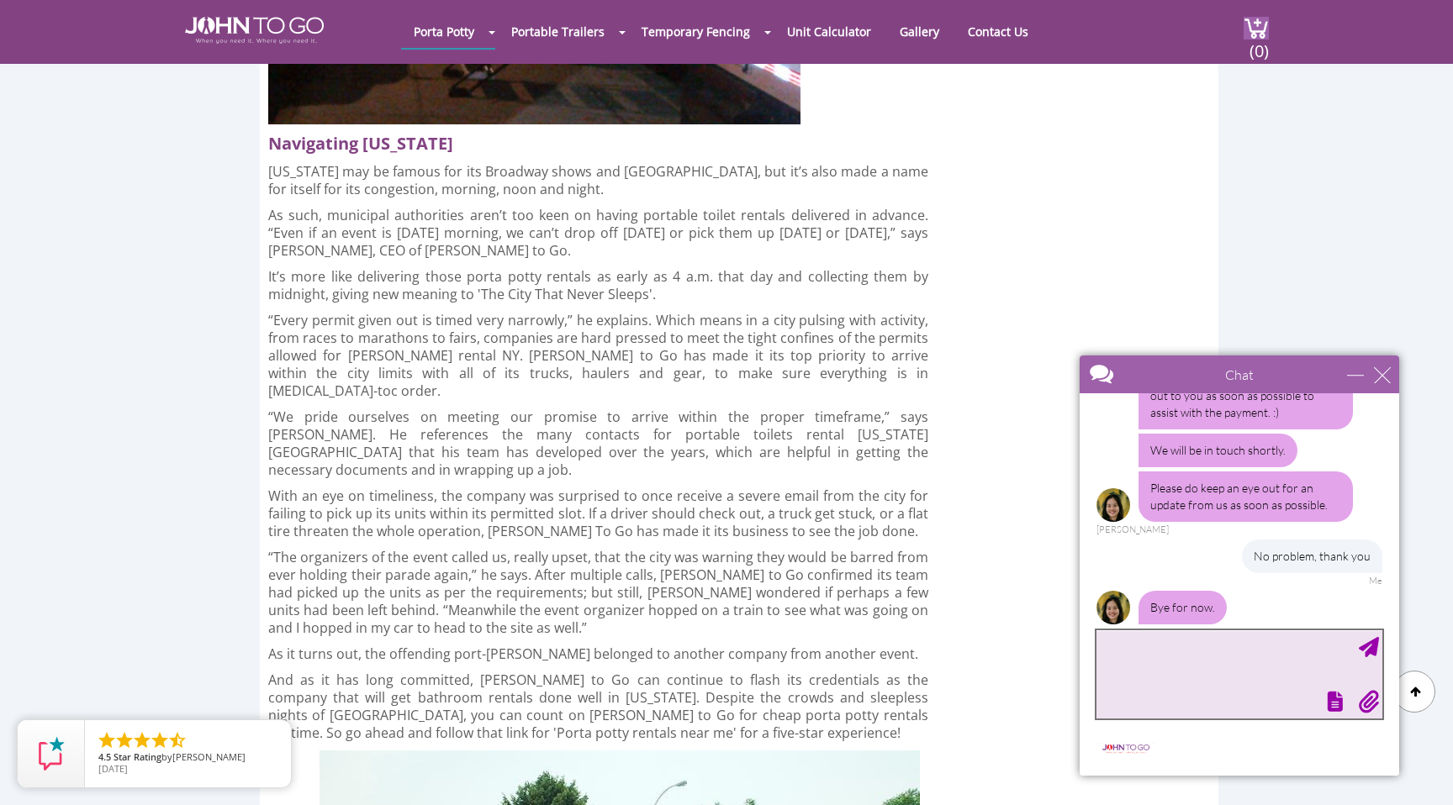
drag, startPoint x: 1347, startPoint y: 393, endPoint x: 1303, endPoint y: 374, distance: 47.8
click at [1303, 374] on div at bounding box center [1210, 376] width 260 height 40
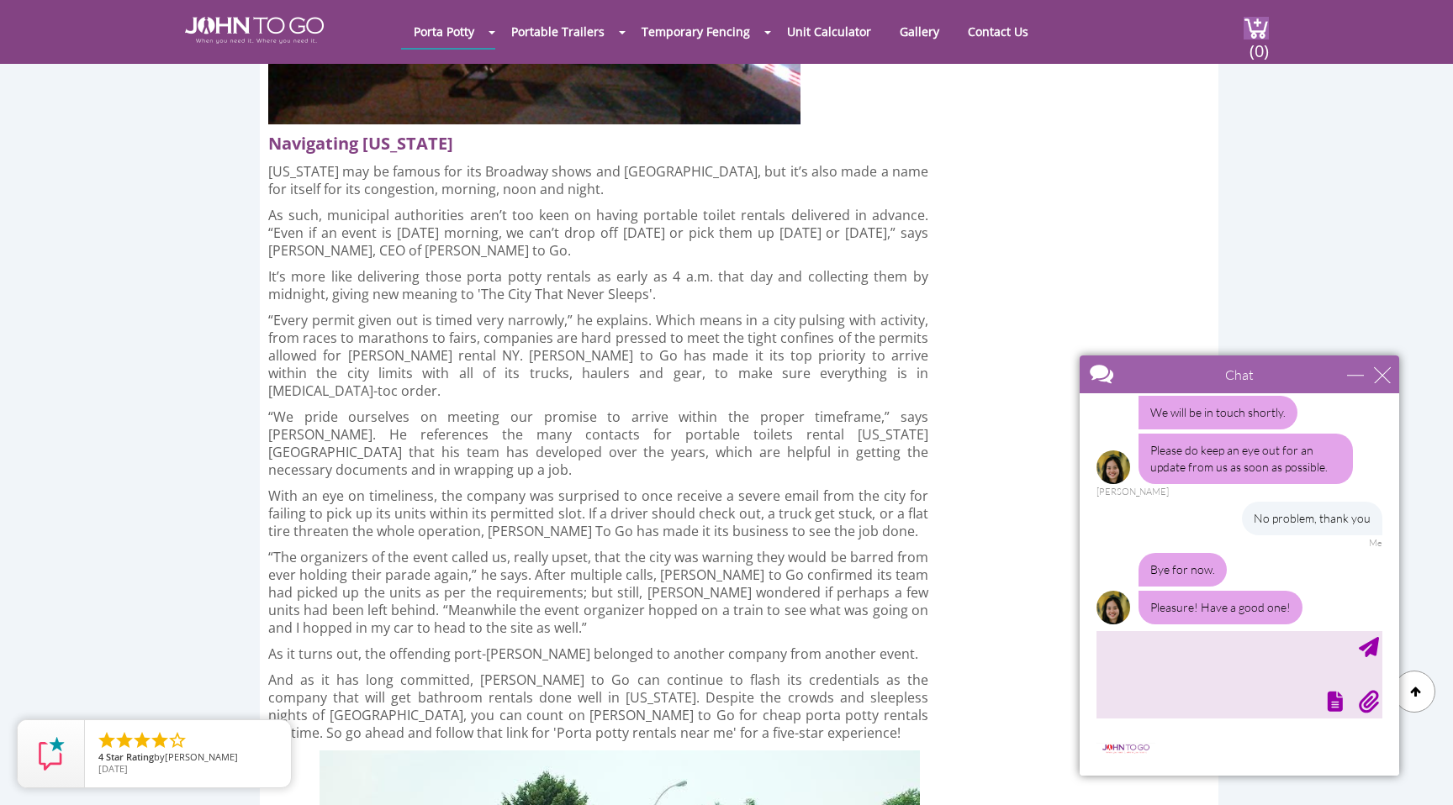
scroll to position [962, 0]
